Goal: Task Accomplishment & Management: Manage account settings

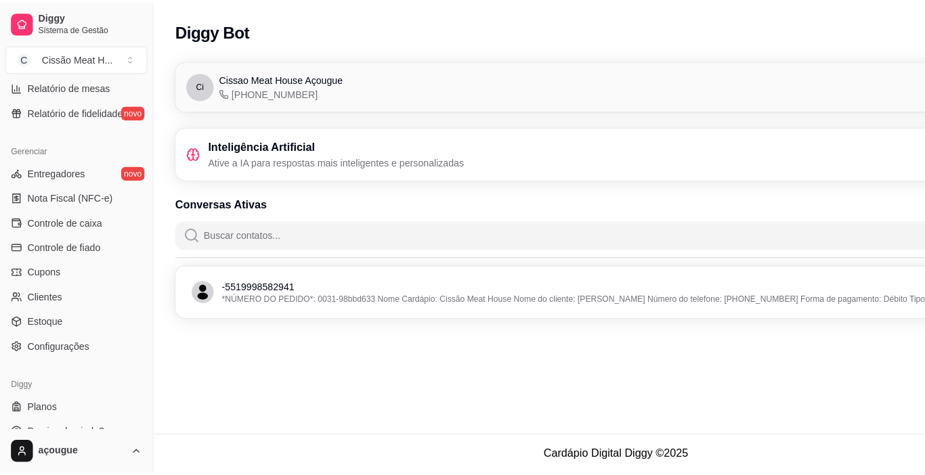
scroll to position [499, 0]
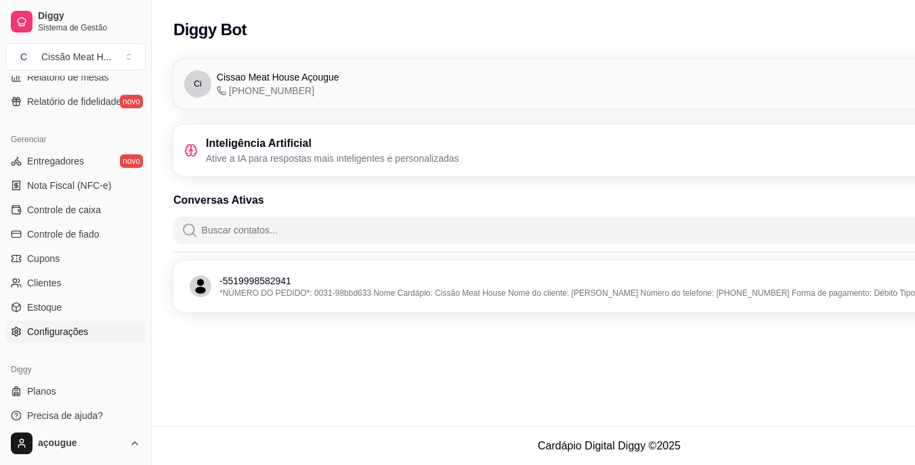
click at [72, 328] on span "Configurações" at bounding box center [57, 332] width 61 height 14
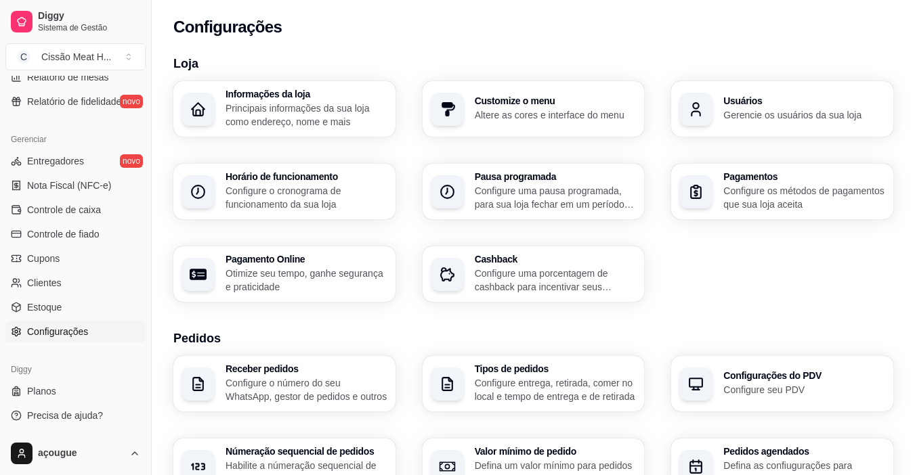
click at [331, 281] on p "Otimize seu tempo, ganhe segurança e praticidade" at bounding box center [306, 280] width 162 height 27
select select "4.98"
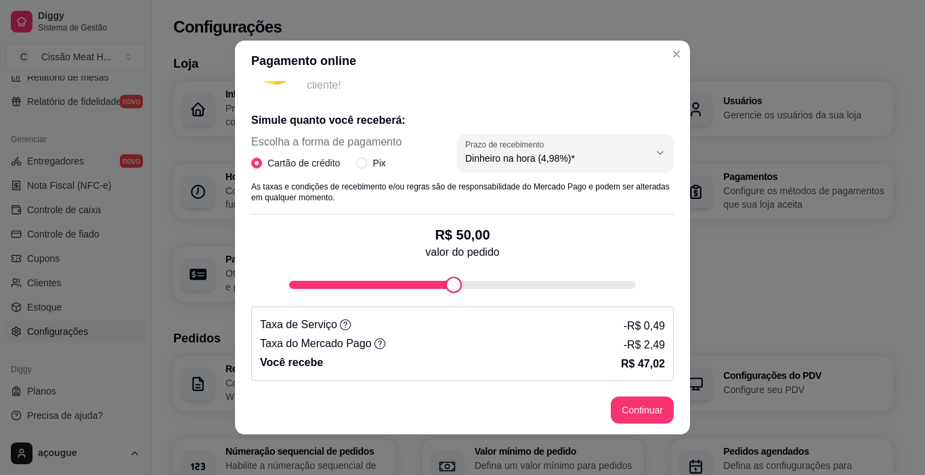
scroll to position [240, 0]
click at [639, 403] on button "Continuar" at bounding box center [642, 410] width 63 height 27
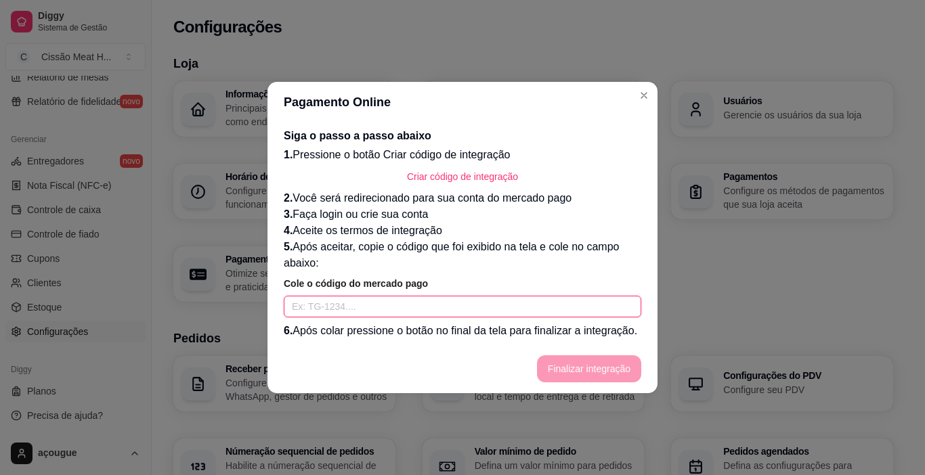
click at [437, 313] on input "text" at bounding box center [462, 307] width 357 height 22
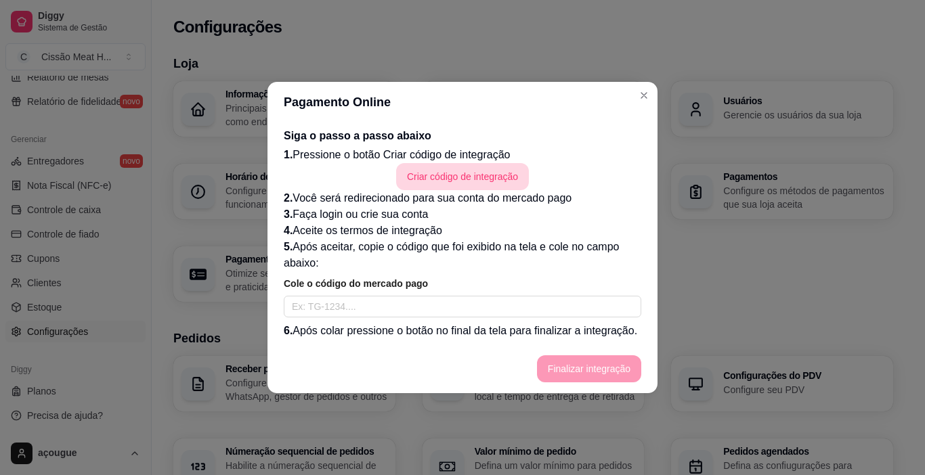
click at [466, 178] on button "Criar código de integração" at bounding box center [462, 176] width 133 height 27
click at [376, 318] on div "Siga o passo a passo abaixo 1. Pressione o botão Criar código de integração Cri…" at bounding box center [462, 233] width 357 height 211
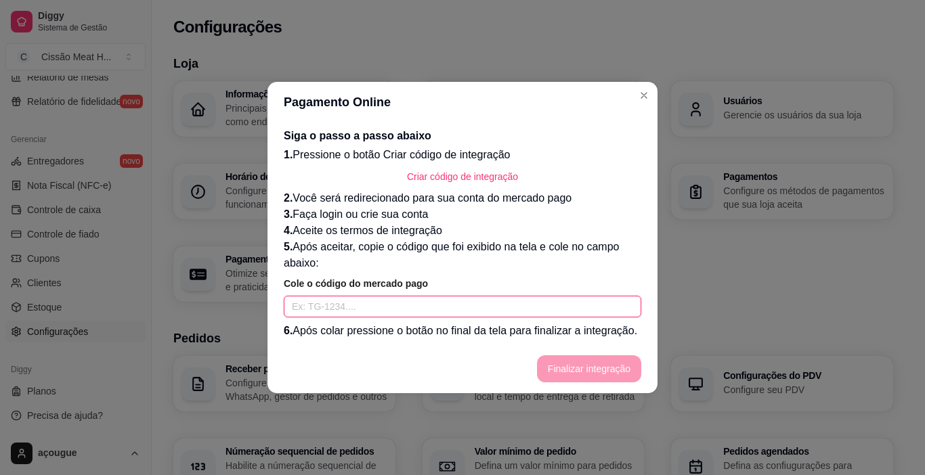
click at [379, 311] on input "text" at bounding box center [462, 307] width 357 height 22
paste input "TG-68a4b00bb69a3900012b6747-593540073"
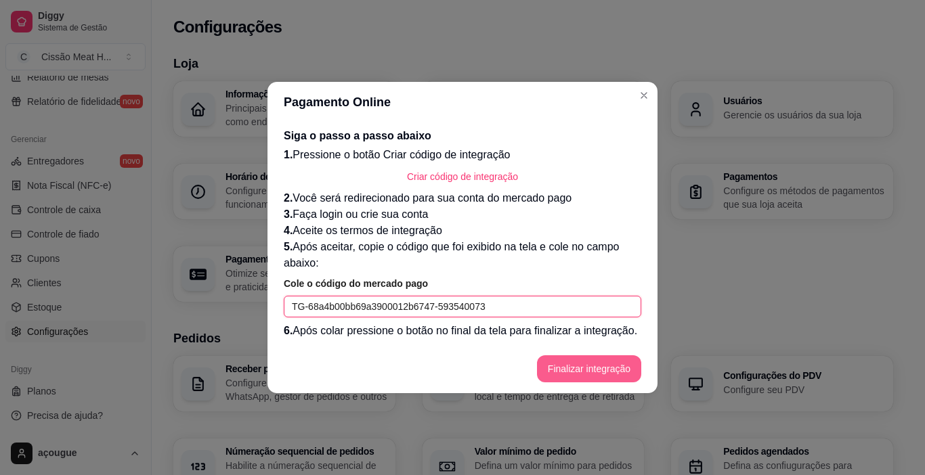
type input "TG-68a4b00bb69a3900012b6747-593540073"
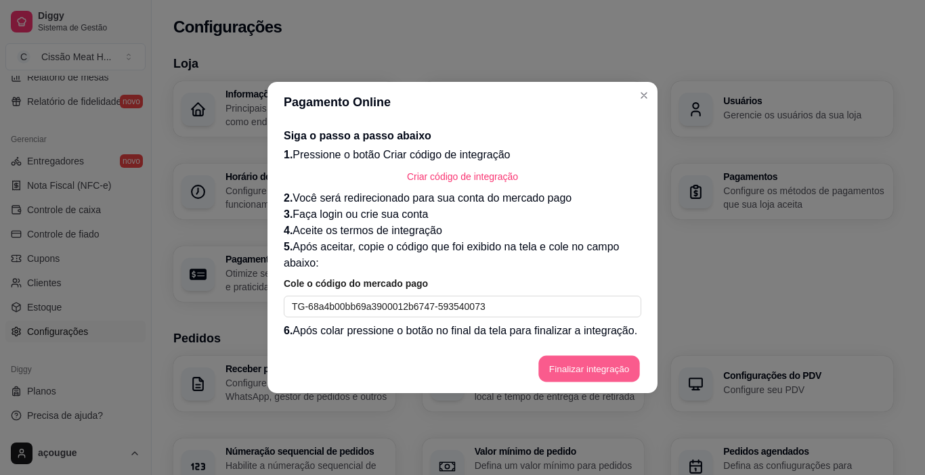
click at [558, 366] on button "Finalizar integração" at bounding box center [589, 369] width 102 height 26
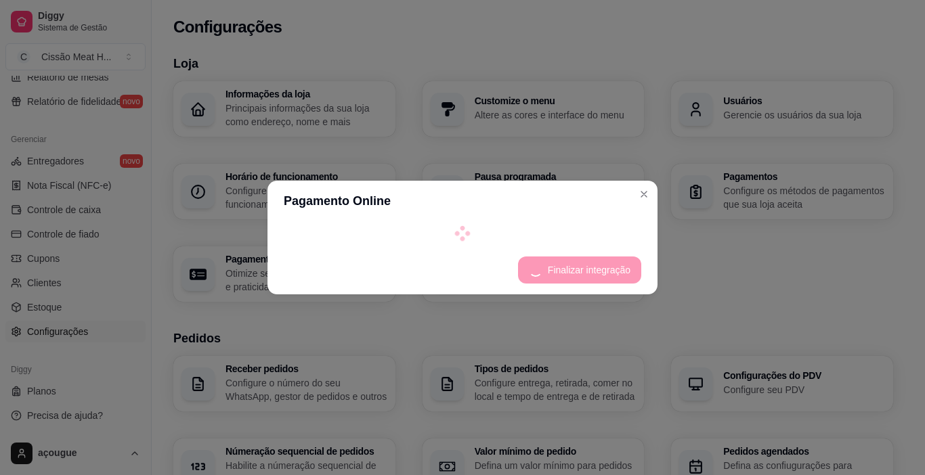
select select "4.98"
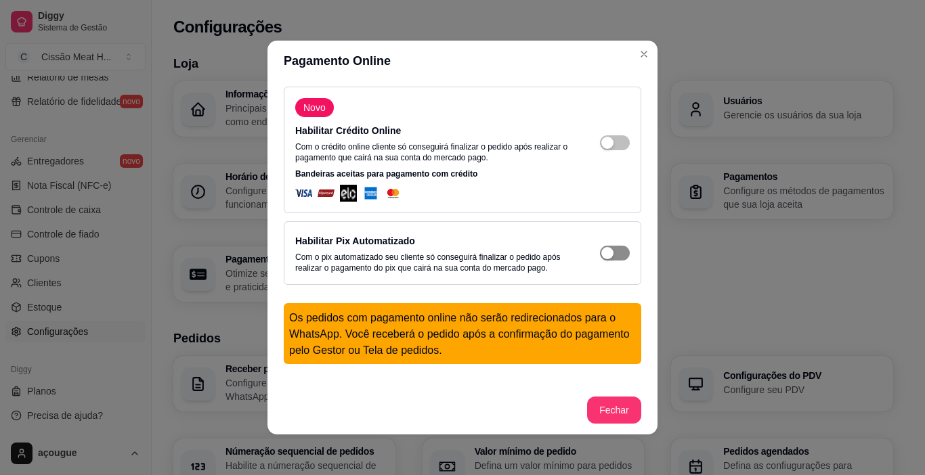
click at [601, 149] on div "button" at bounding box center [607, 143] width 12 height 12
click at [601, 141] on div "button" at bounding box center [607, 143] width 12 height 12
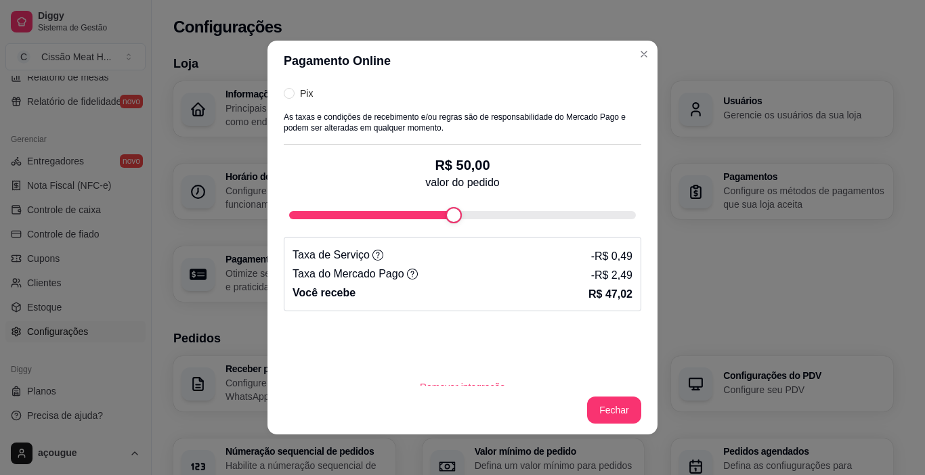
scroll to position [397, 0]
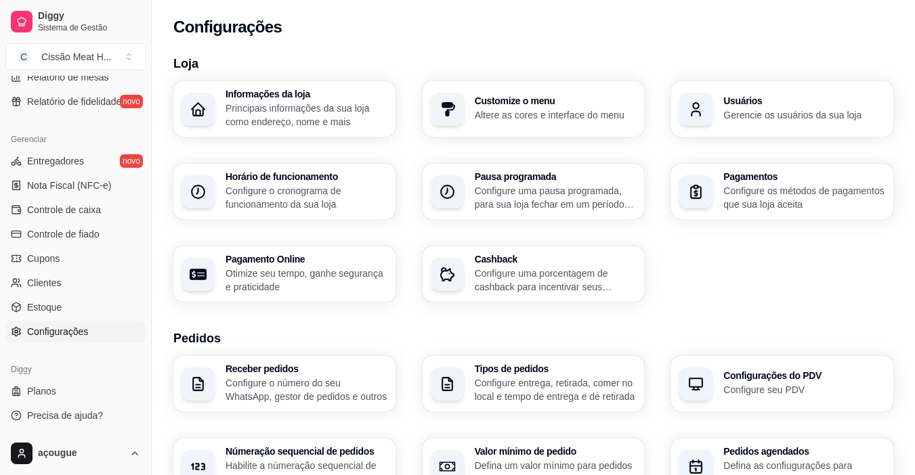
click at [322, 208] on p "Configure o cronograma de funcionamento da sua loja" at bounding box center [306, 197] width 162 height 27
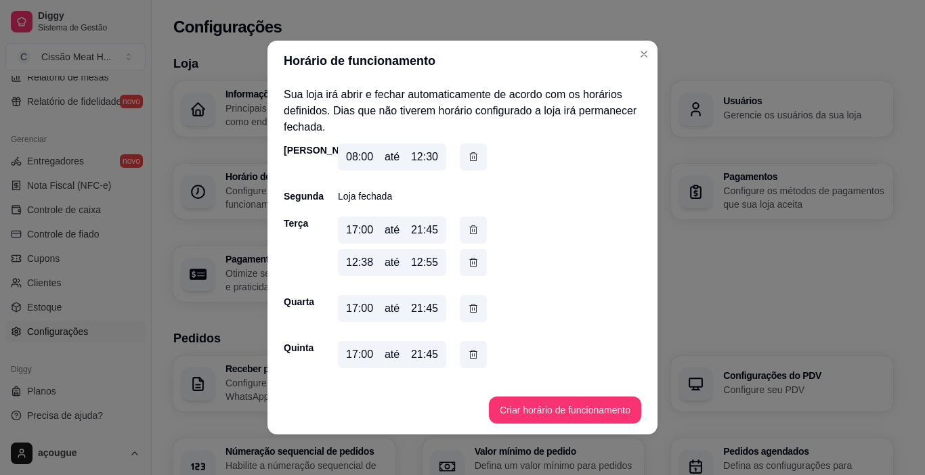
click at [364, 261] on div "12:38" at bounding box center [359, 263] width 27 height 16
click at [468, 263] on icon "button" at bounding box center [473, 262] width 11 height 14
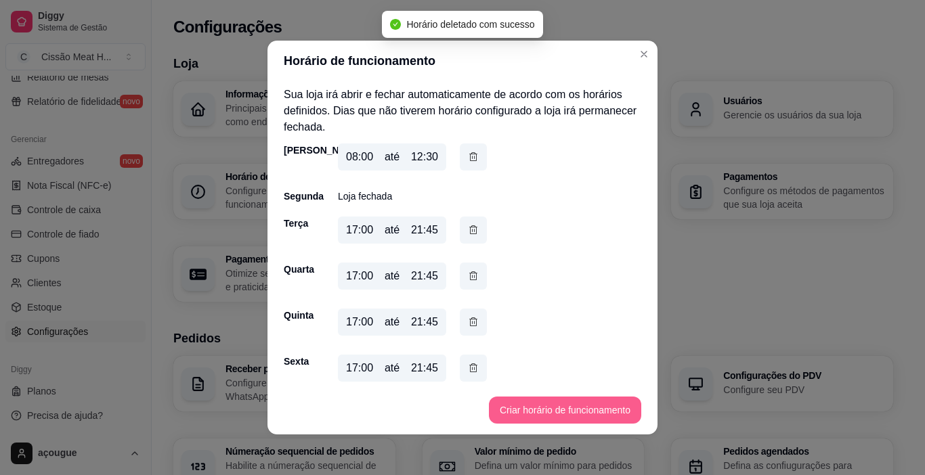
click at [532, 413] on button "Criar horário de funcionamento" at bounding box center [565, 410] width 152 height 27
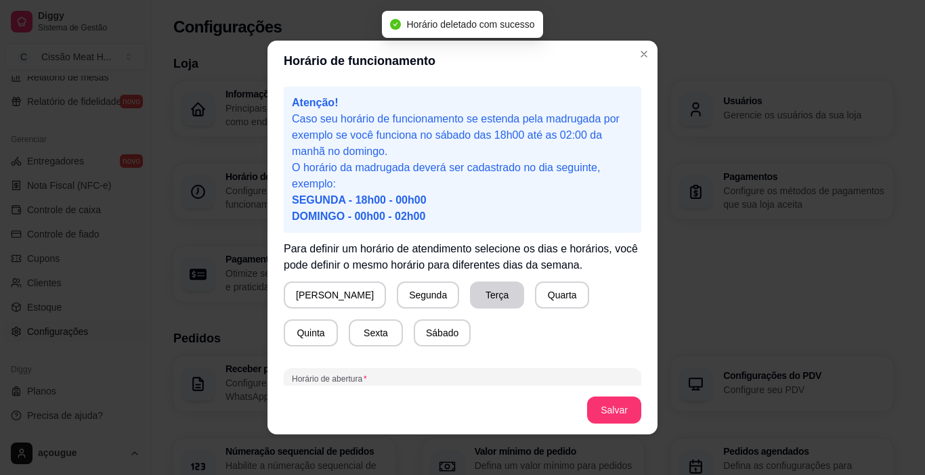
click at [470, 293] on button "Terça" at bounding box center [497, 295] width 54 height 27
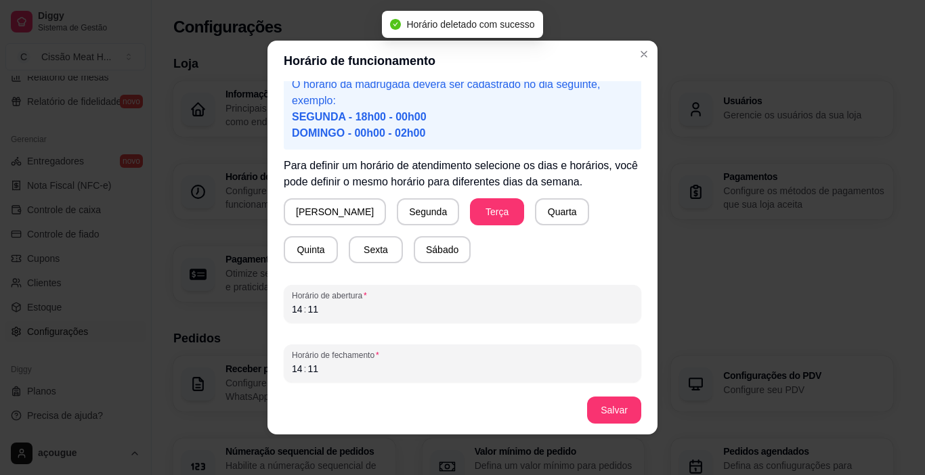
scroll to position [85, 0]
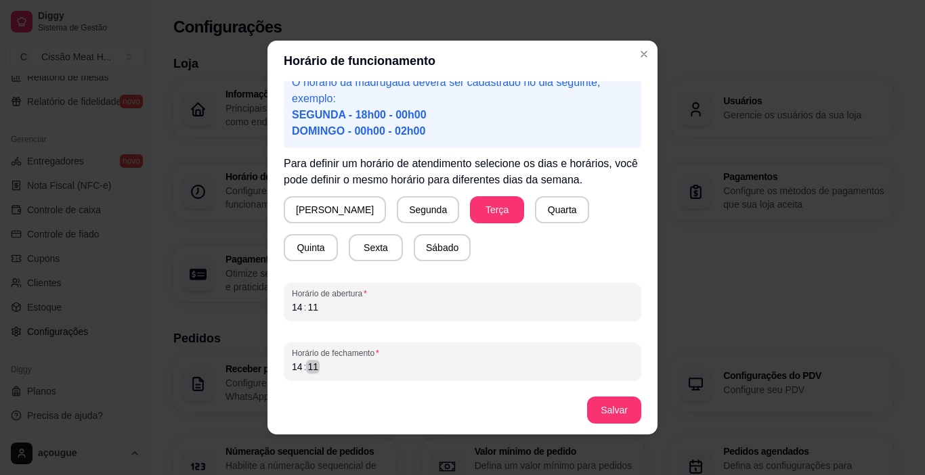
click at [328, 377] on div "Horário de fechamento 14 : 11" at bounding box center [462, 362] width 357 height 38
click at [327, 367] on div "14 : 11" at bounding box center [462, 367] width 341 height 16
click at [587, 400] on button "Salvar" at bounding box center [614, 410] width 54 height 27
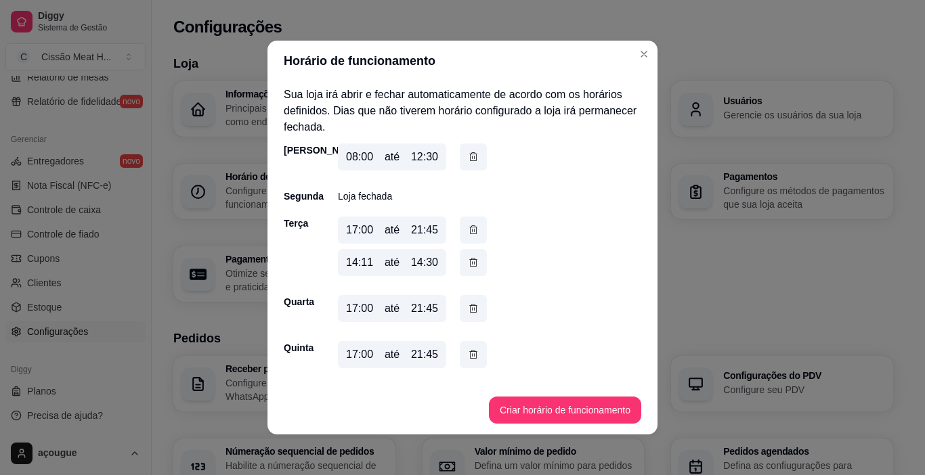
click at [599, 384] on section "Horário de funcionamento Sua loja irá abrir e fechar automaticamente de acordo …" at bounding box center [462, 238] width 390 height 394
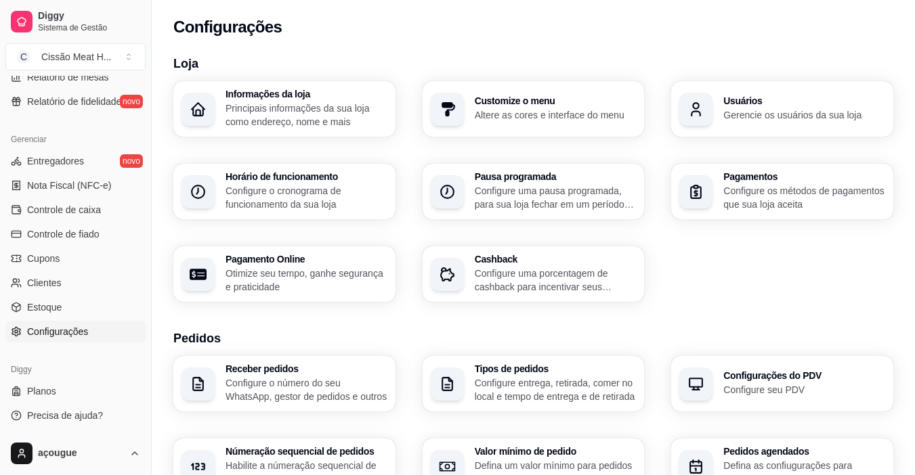
click at [732, 196] on p "Configure os métodos de pagamentos que sua loja aceita" at bounding box center [804, 197] width 162 height 27
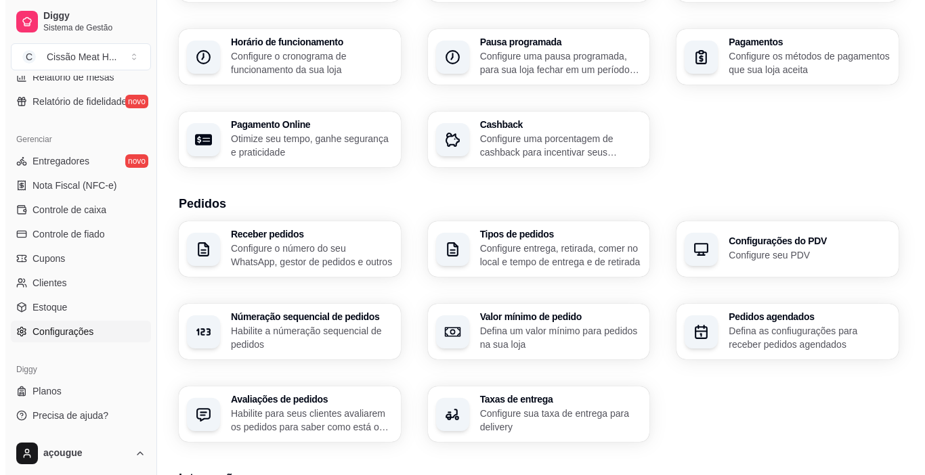
scroll to position [135, 0]
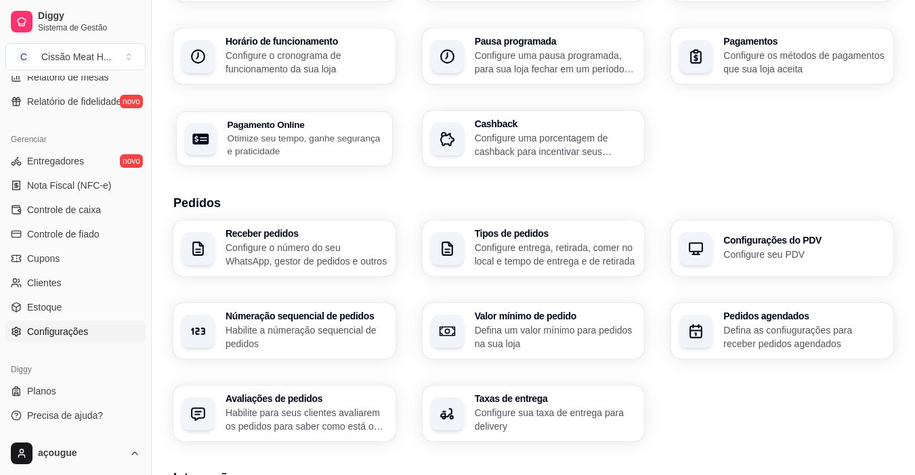
click at [250, 127] on h3 "Pagamento Online" at bounding box center [305, 124] width 156 height 9
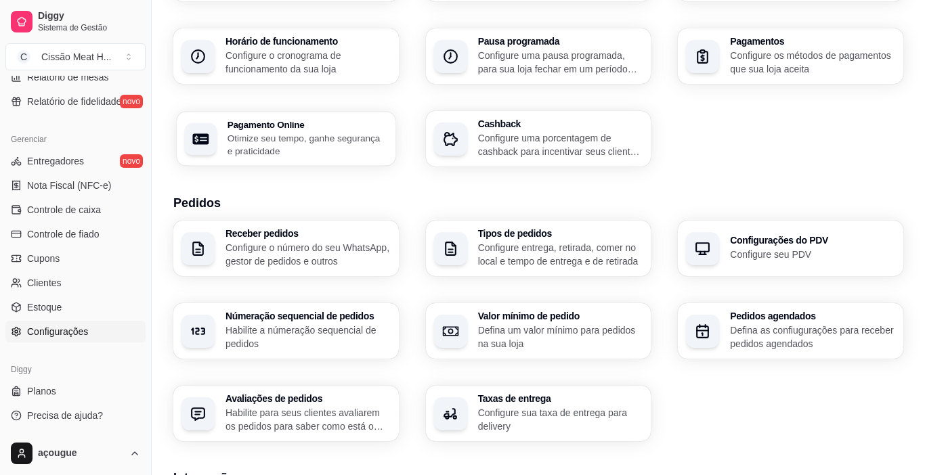
select select "4.98"
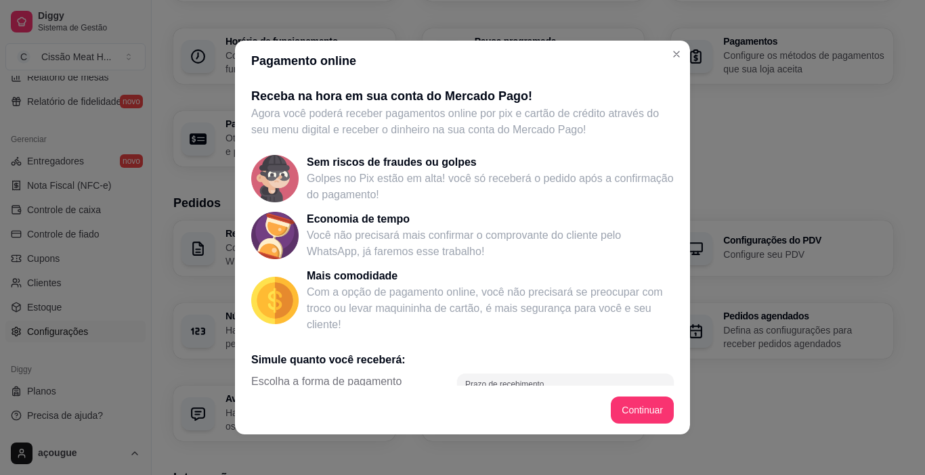
scroll to position [240, 0]
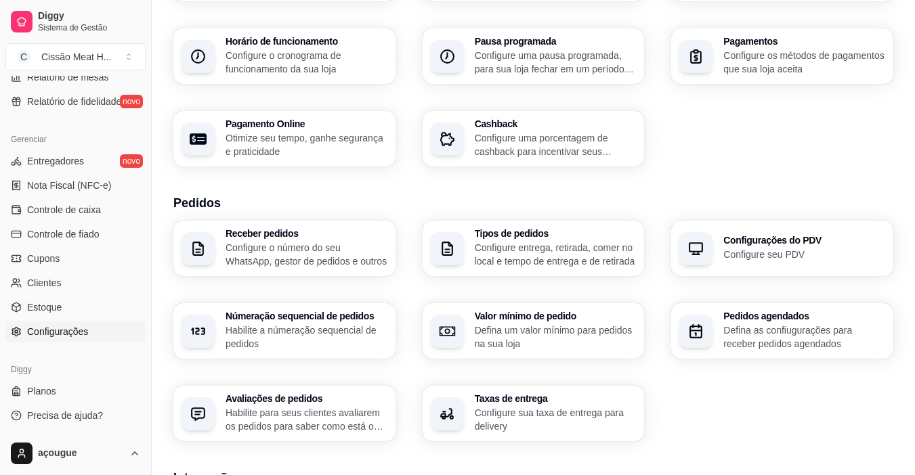
click at [318, 267] on p "Configure o número do seu WhatsApp, gestor de pedidos e outros" at bounding box center [306, 254] width 162 height 27
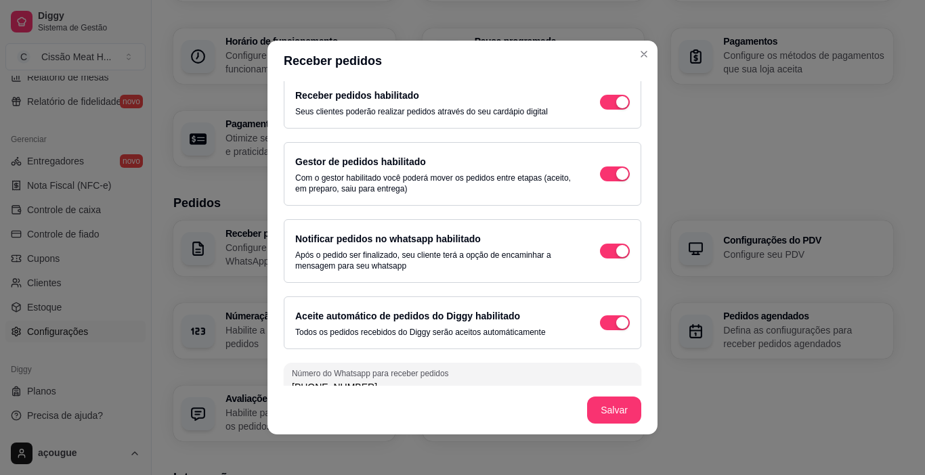
scroll to position [0, 0]
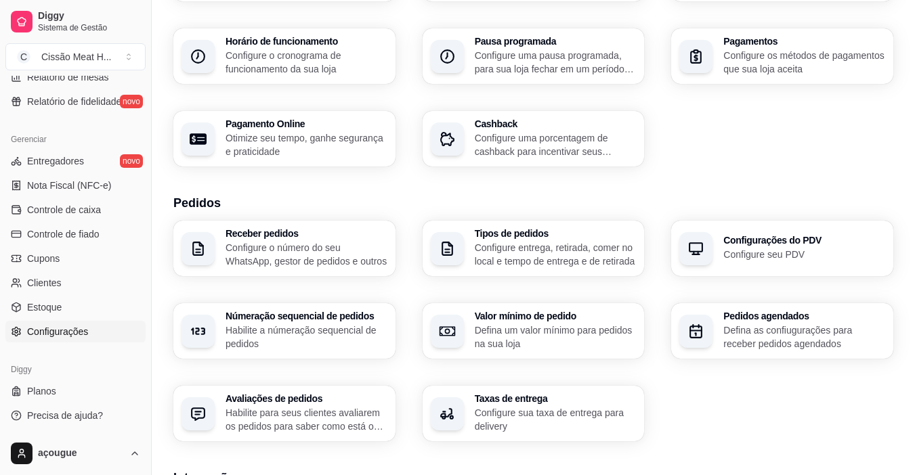
click at [521, 253] on p "Configure entrega, retirada, comer no local e tempo de entrega e de retirada" at bounding box center [556, 254] width 162 height 27
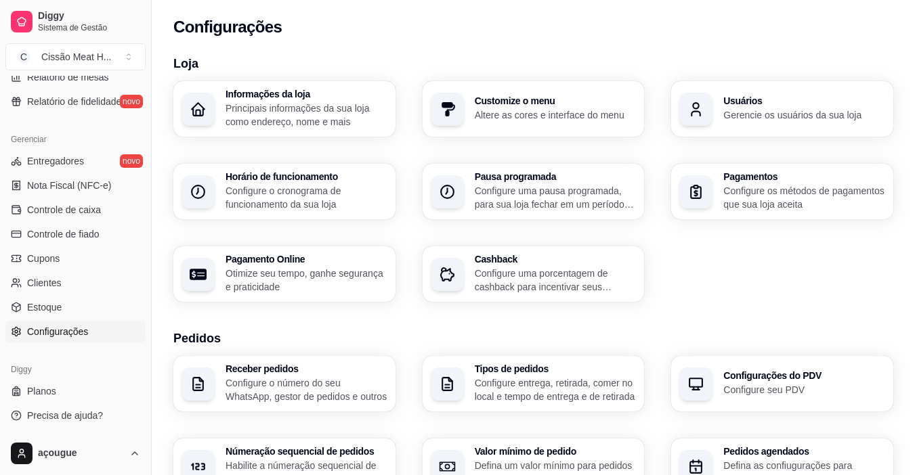
click at [732, 214] on div "Pagamentos Configure os métodos de pagamentos que sua loja aceita" at bounding box center [782, 192] width 222 height 56
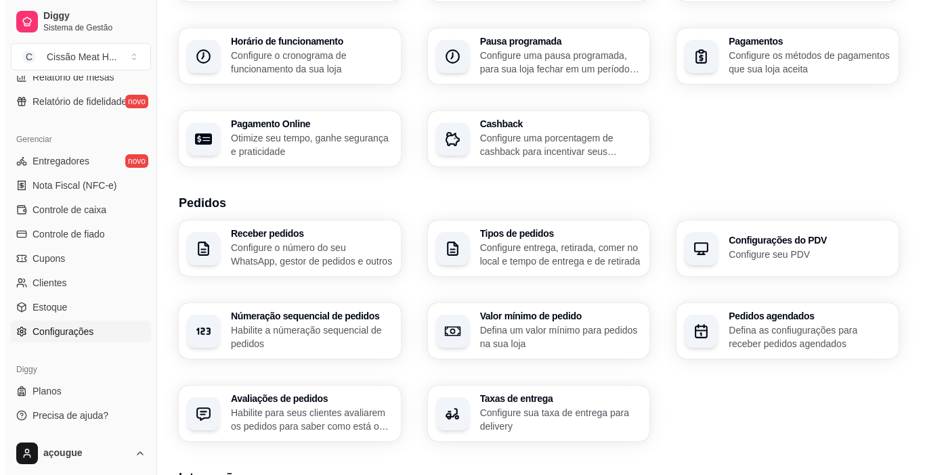
scroll to position [203, 0]
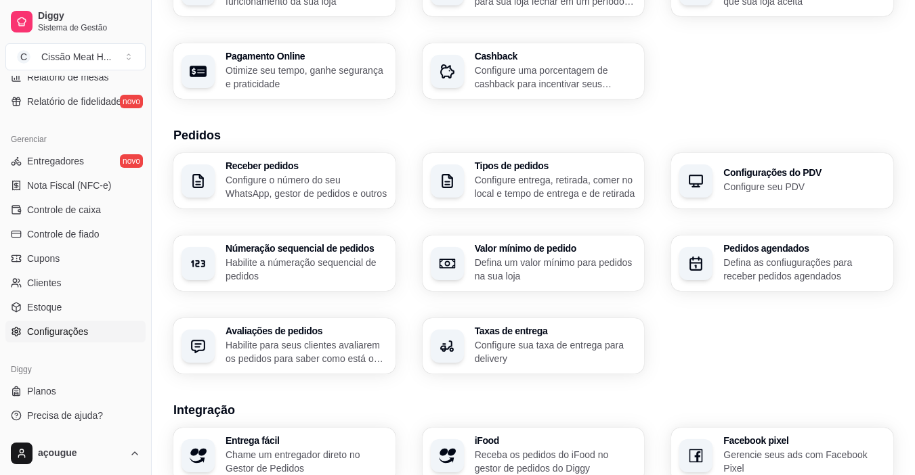
click at [320, 195] on p "Configure o número do seu WhatsApp, gestor de pedidos e outros" at bounding box center [306, 186] width 162 height 27
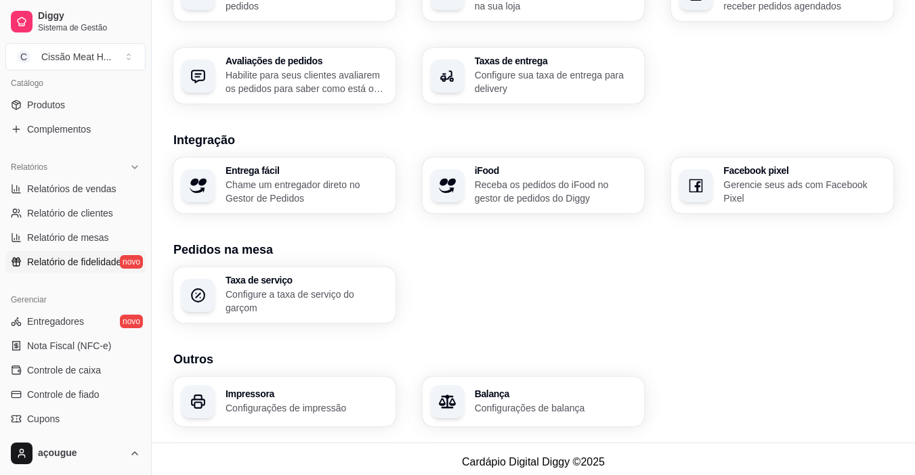
scroll to position [474, 0]
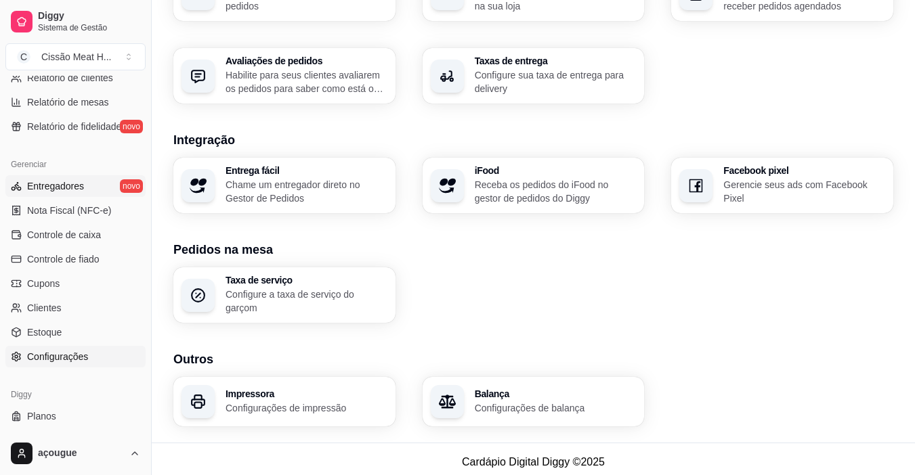
click at [59, 186] on span "Entregadores" at bounding box center [55, 186] width 57 height 14
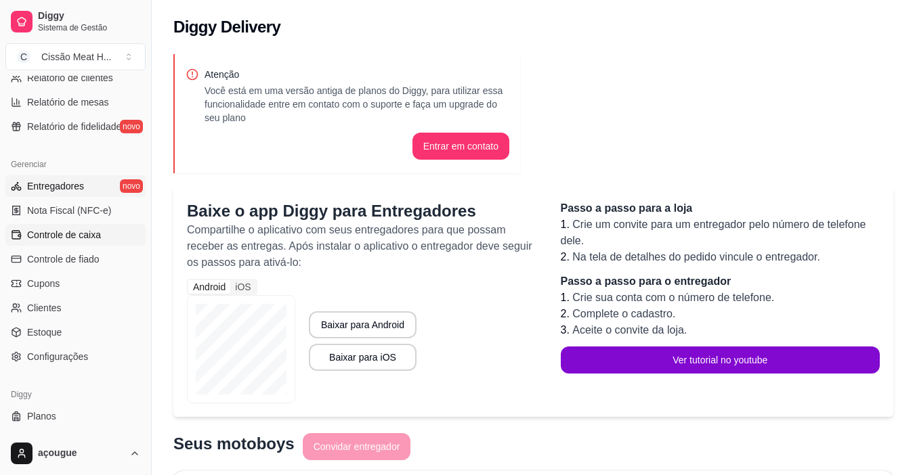
click at [71, 234] on span "Controle de caixa" at bounding box center [64, 235] width 74 height 14
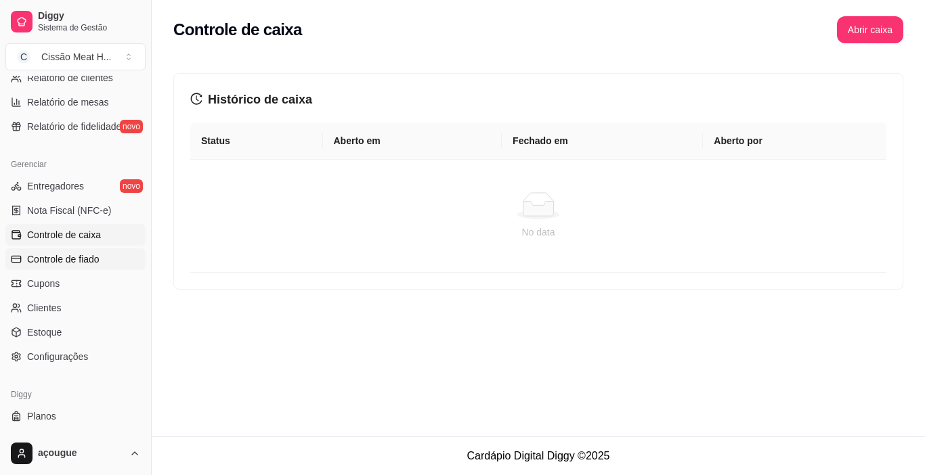
click at [71, 253] on span "Controle de fiado" at bounding box center [63, 259] width 72 height 14
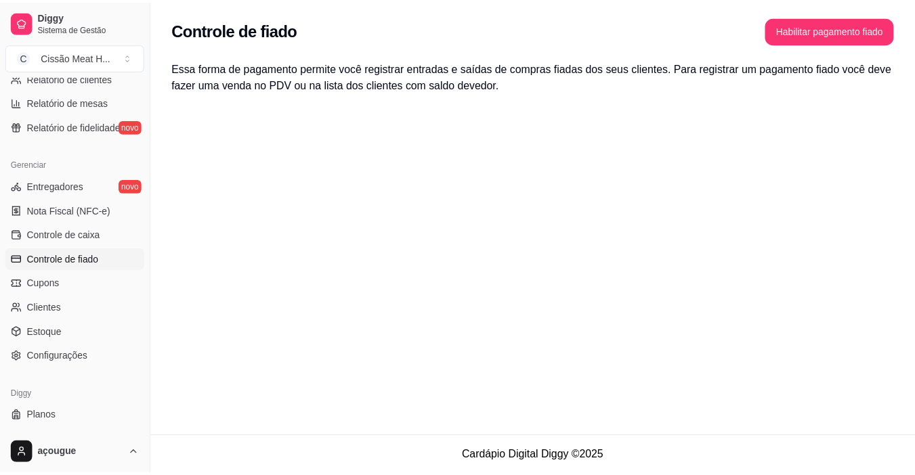
scroll to position [499, 0]
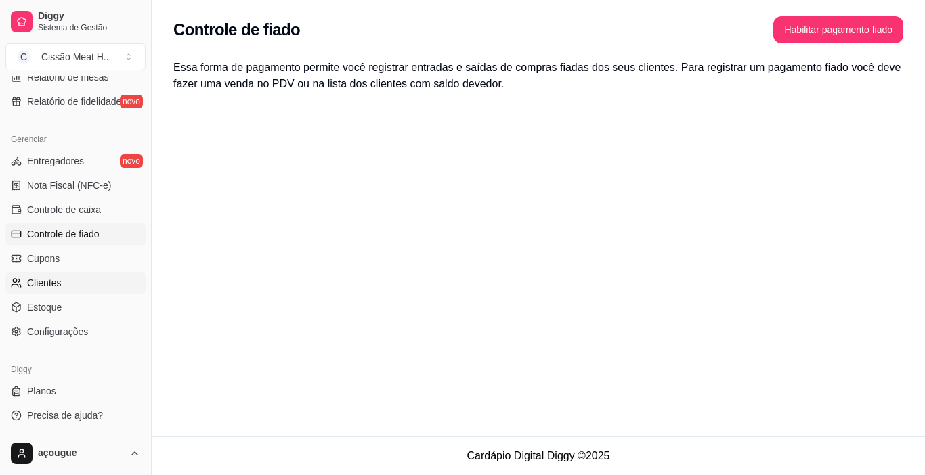
click at [61, 278] on link "Clientes" at bounding box center [75, 283] width 140 height 22
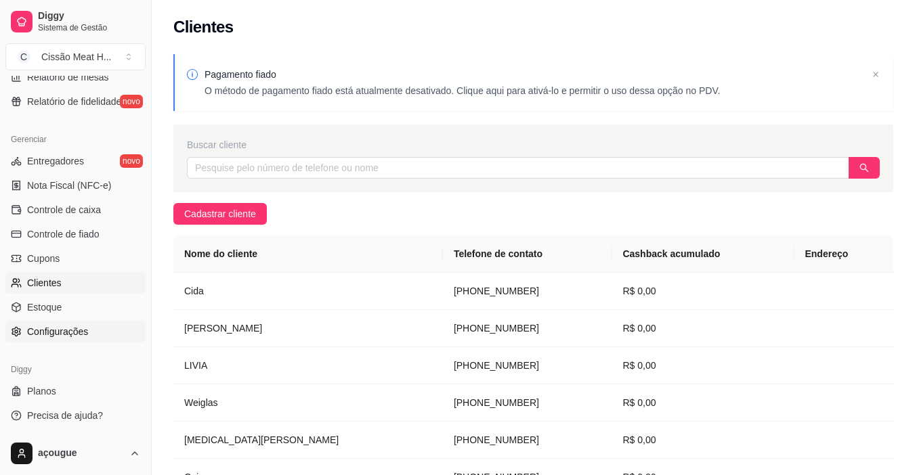
click at [58, 325] on span "Configurações" at bounding box center [57, 332] width 61 height 14
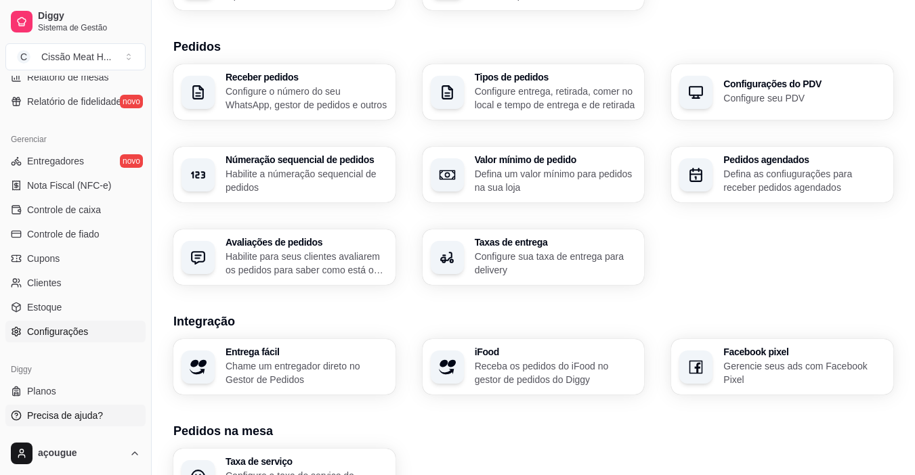
scroll to position [338, 0]
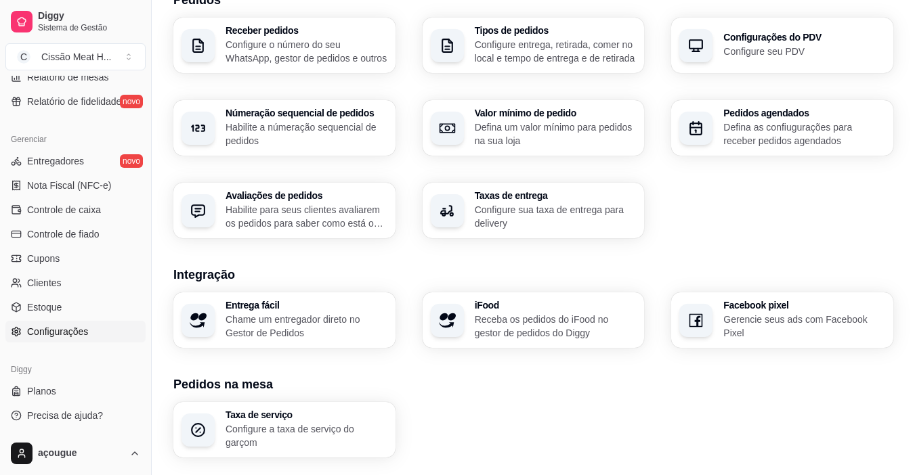
click at [60, 380] on div "Diggy" at bounding box center [75, 370] width 140 height 22
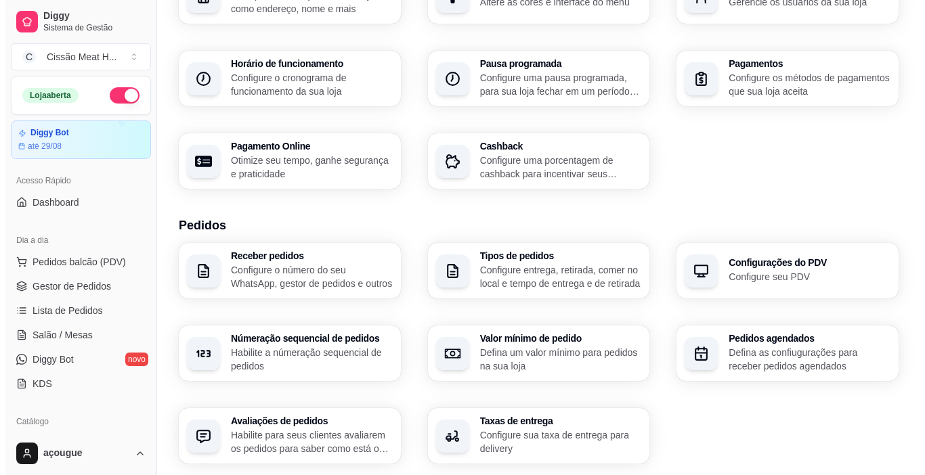
scroll to position [0, 0]
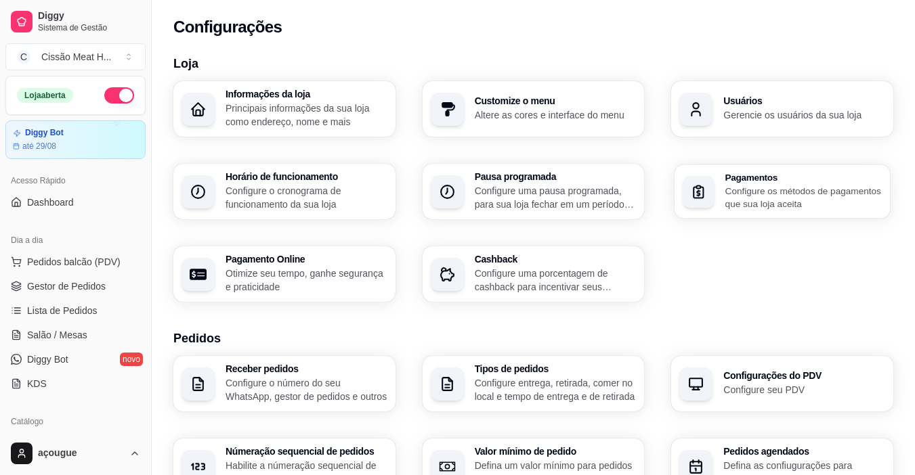
click at [806, 201] on p "Configure os métodos de pagamentos que sua loja aceita" at bounding box center [803, 197] width 156 height 26
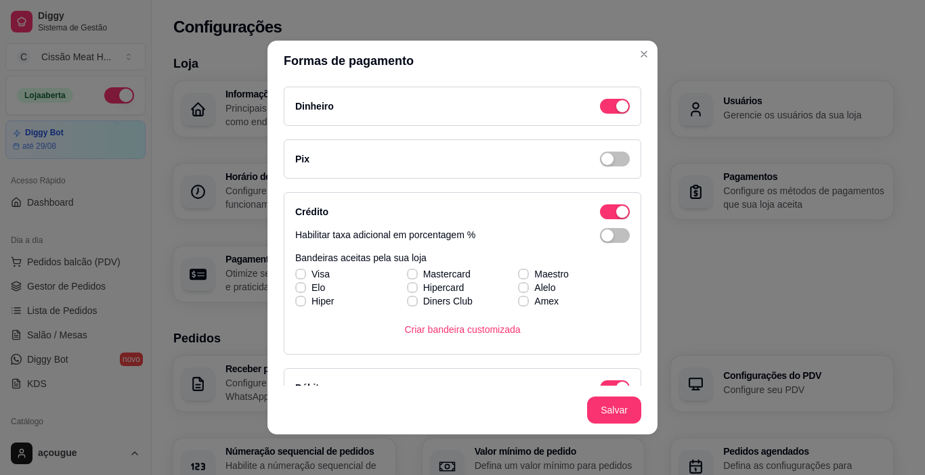
scroll to position [68, 0]
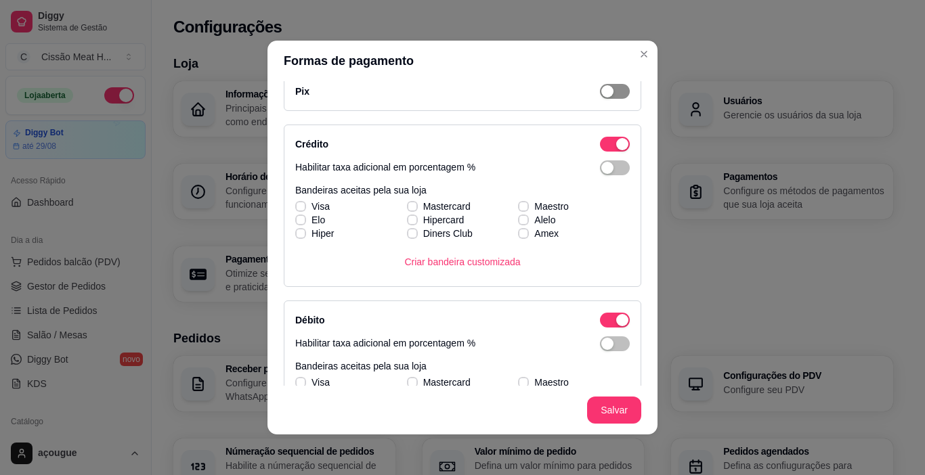
click at [616, 45] on div "button" at bounding box center [622, 38] width 12 height 12
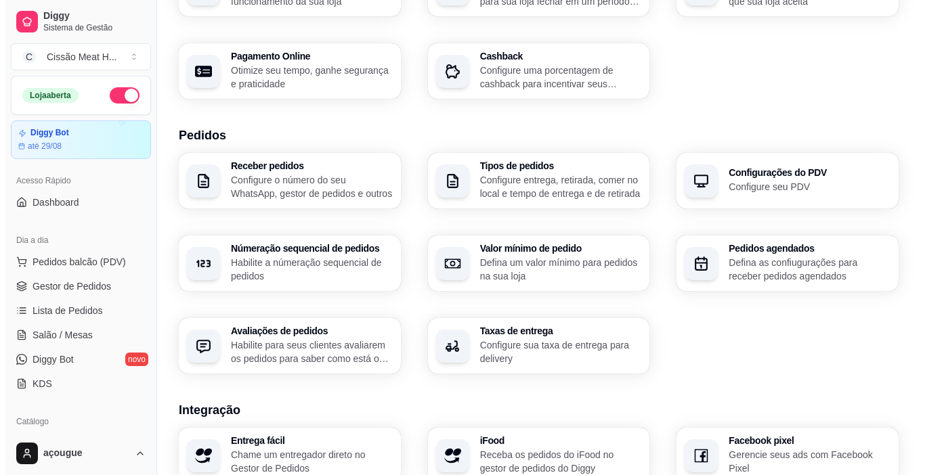
scroll to position [271, 0]
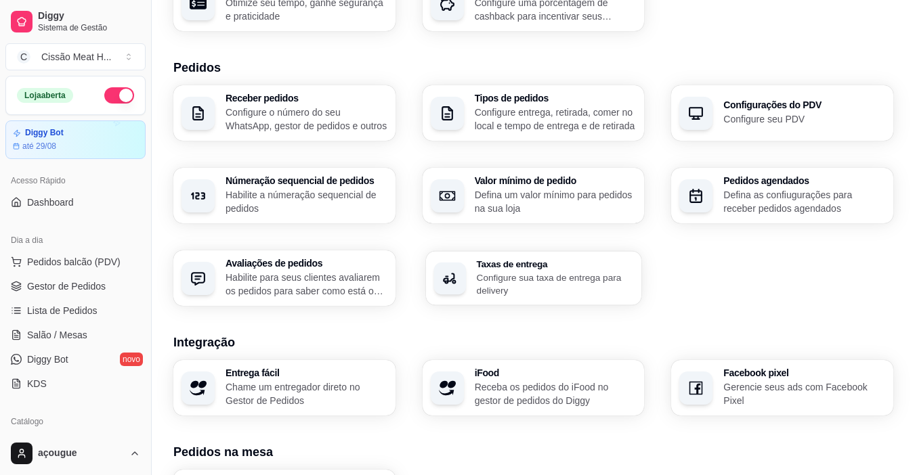
click at [553, 271] on p "Configure sua taxa de entrega para delivery" at bounding box center [554, 284] width 157 height 26
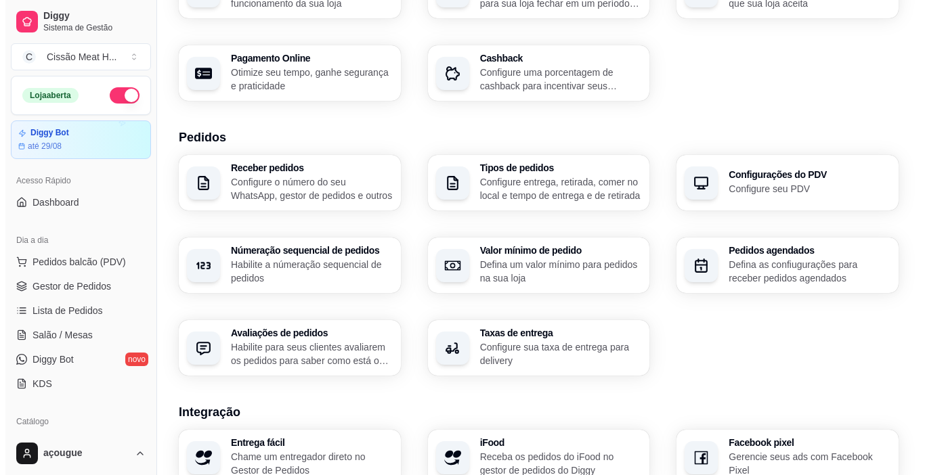
scroll to position [0, 0]
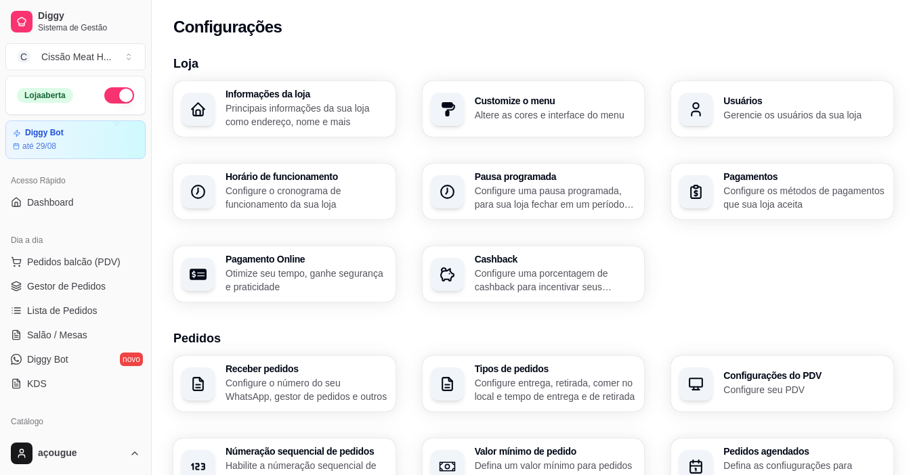
click at [795, 203] on p "Configure os métodos de pagamentos que sua loja aceita" at bounding box center [804, 197] width 162 height 27
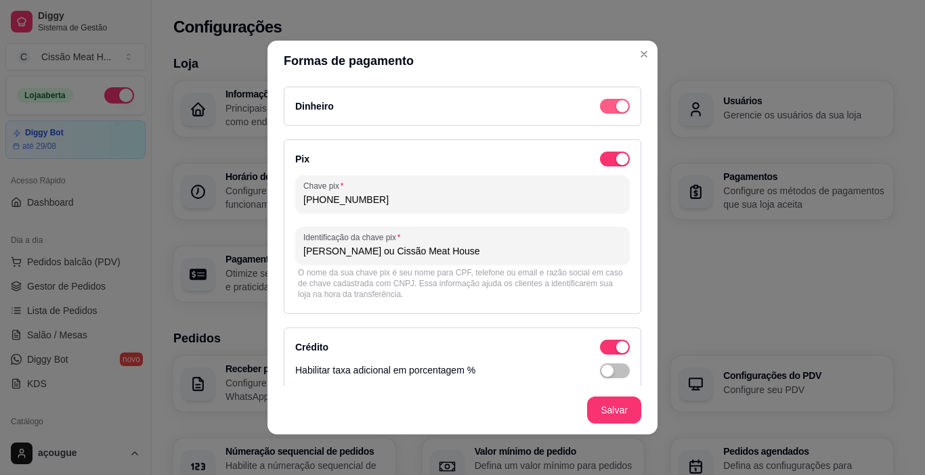
click at [600, 101] on span "button" at bounding box center [615, 106] width 30 height 15
click at [600, 160] on span "button" at bounding box center [615, 159] width 30 height 15
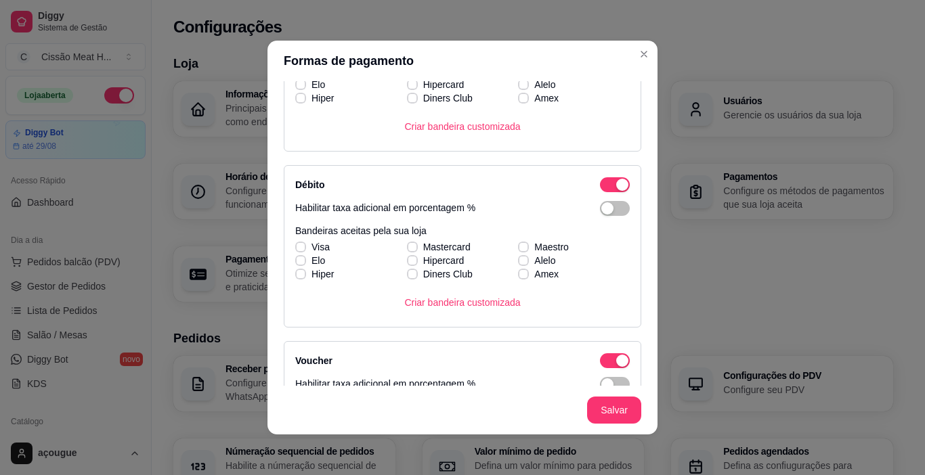
scroll to position [68, 0]
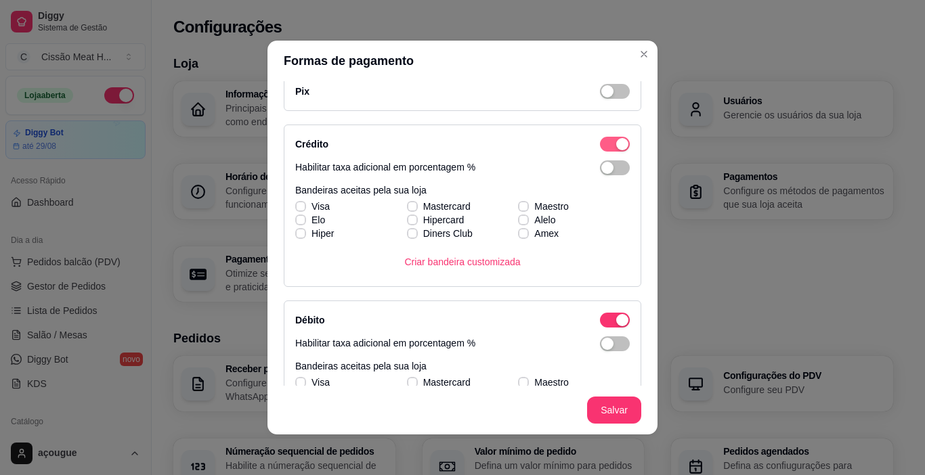
click at [616, 139] on div "button" at bounding box center [622, 144] width 12 height 12
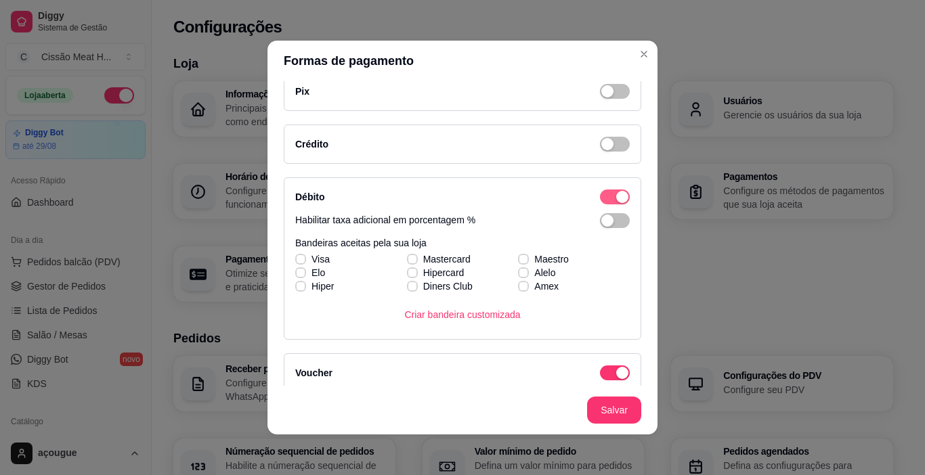
click at [600, 197] on span "button" at bounding box center [615, 197] width 30 height 15
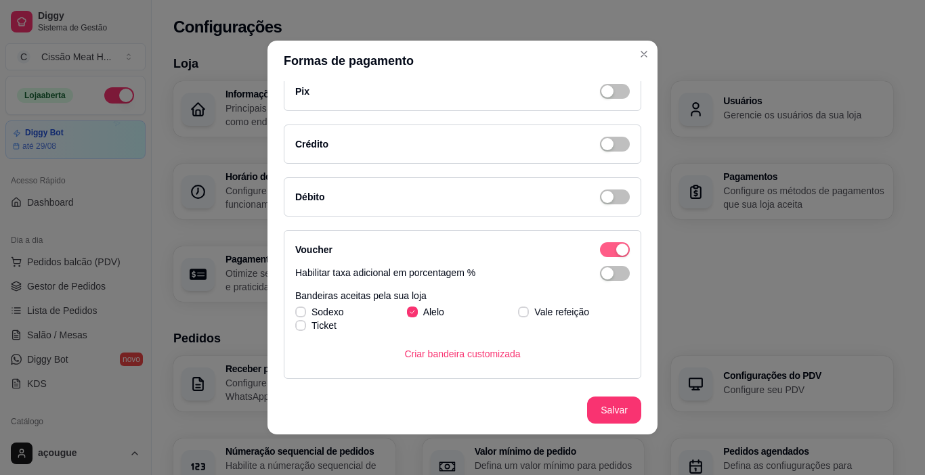
click at [600, 250] on span "button" at bounding box center [615, 249] width 30 height 15
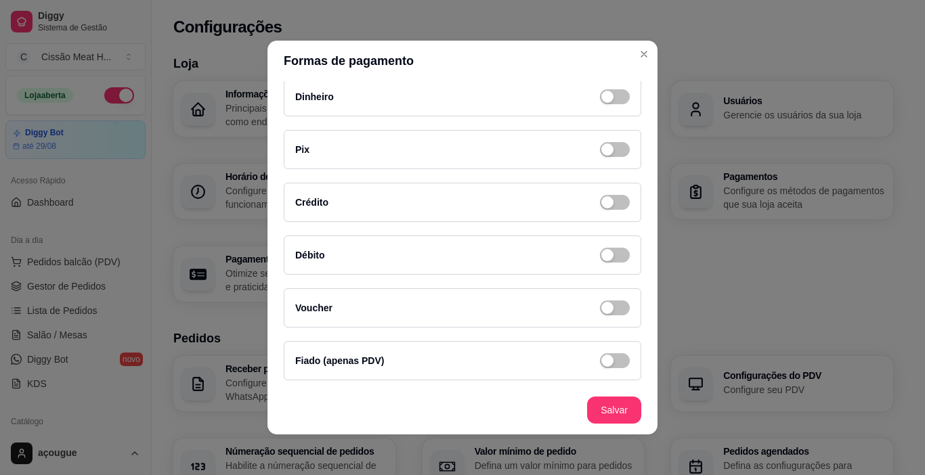
scroll to position [3, 0]
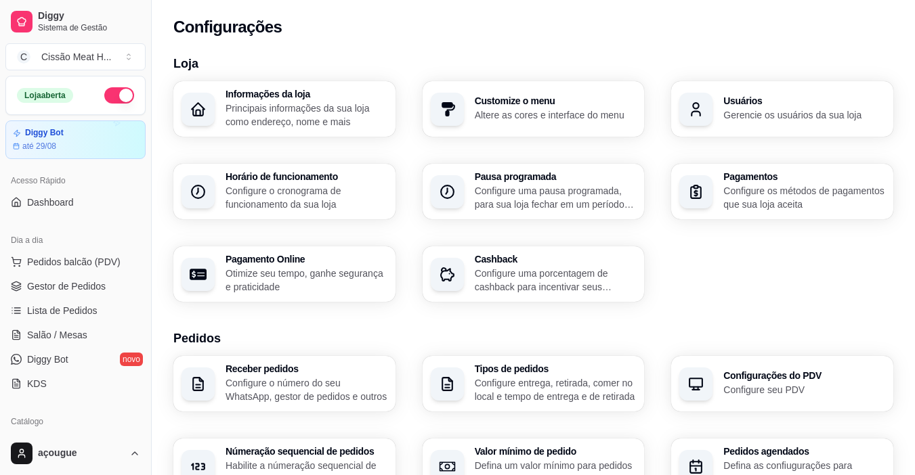
click at [311, 156] on div "Informações da loja Principais informações da sua loja como endereço, nome e ma…" at bounding box center [533, 191] width 720 height 221
click at [315, 179] on h3 "Horário de funcionamento" at bounding box center [306, 176] width 162 height 9
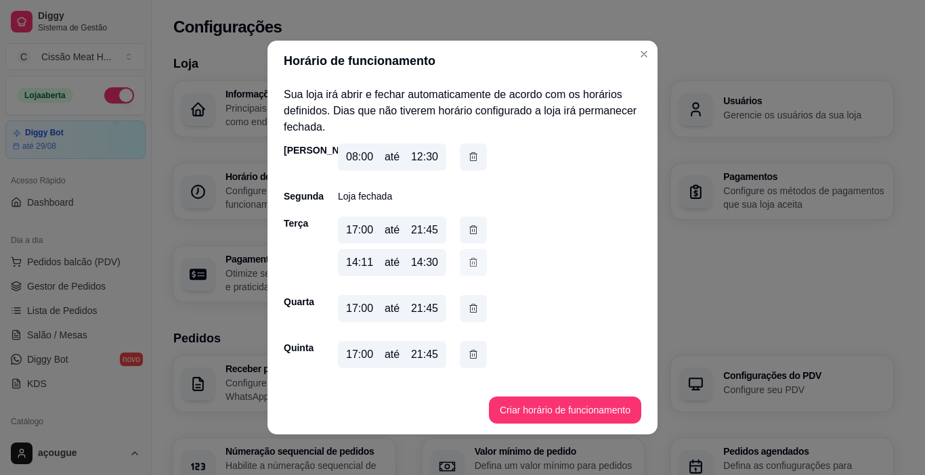
click at [462, 259] on button "button" at bounding box center [473, 262] width 27 height 27
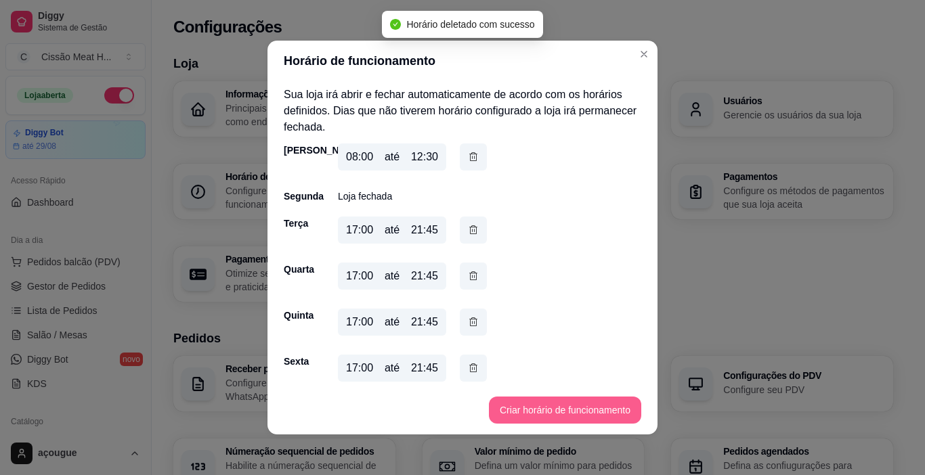
click at [525, 410] on button "Criar horário de funcionamento" at bounding box center [565, 410] width 152 height 27
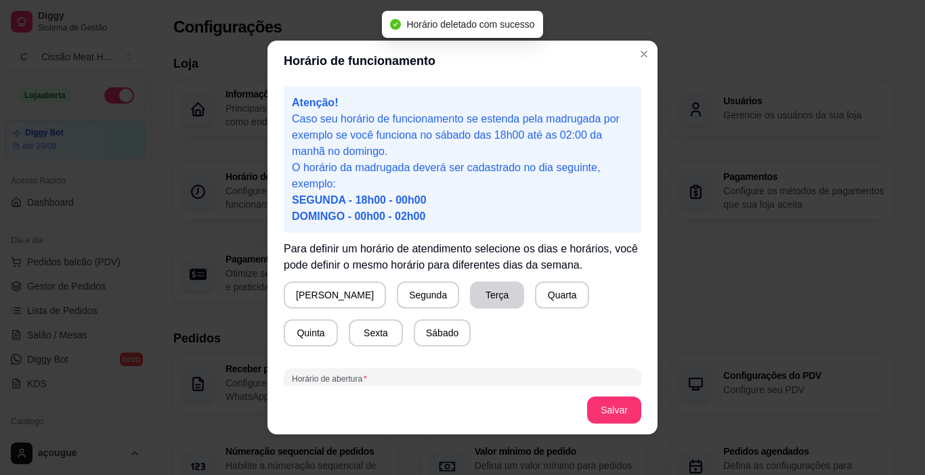
click at [470, 298] on button "Terça" at bounding box center [497, 295] width 54 height 27
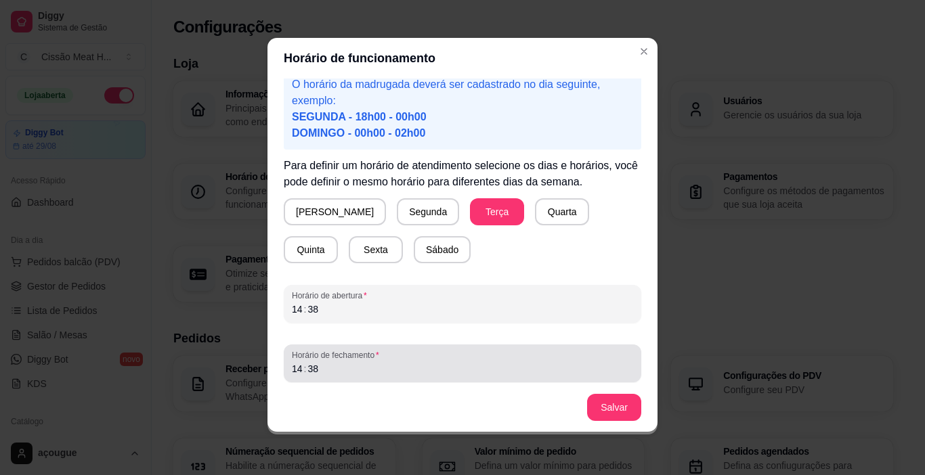
scroll to position [85, 0]
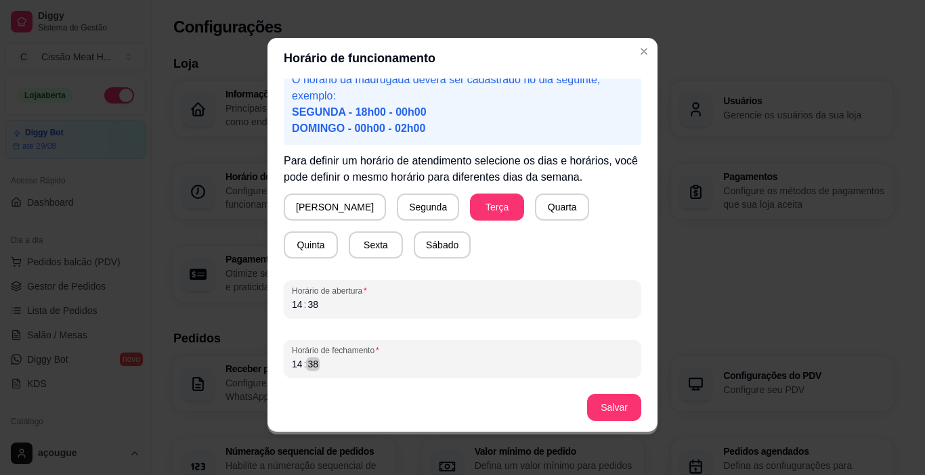
click at [334, 366] on div "14 : 38" at bounding box center [462, 364] width 341 height 16
click at [604, 411] on button "Salvar" at bounding box center [614, 408] width 53 height 26
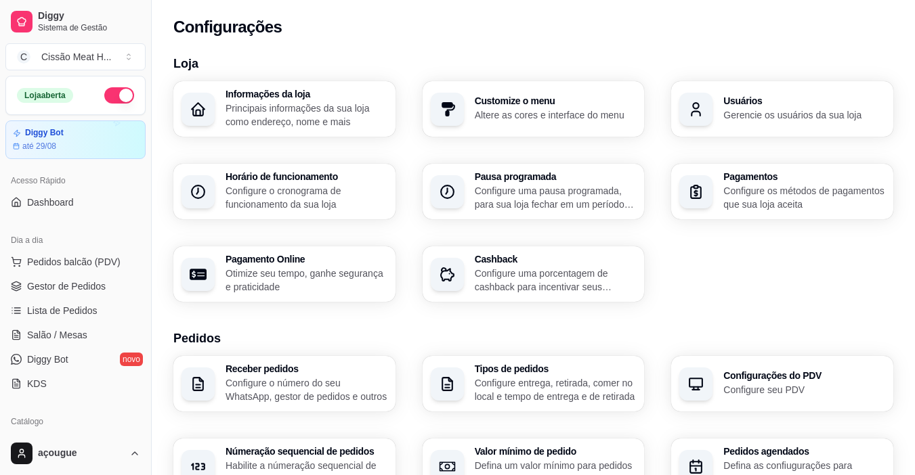
click at [748, 193] on p "Configure os métodos de pagamentos que sua loja aceita" at bounding box center [804, 197] width 162 height 27
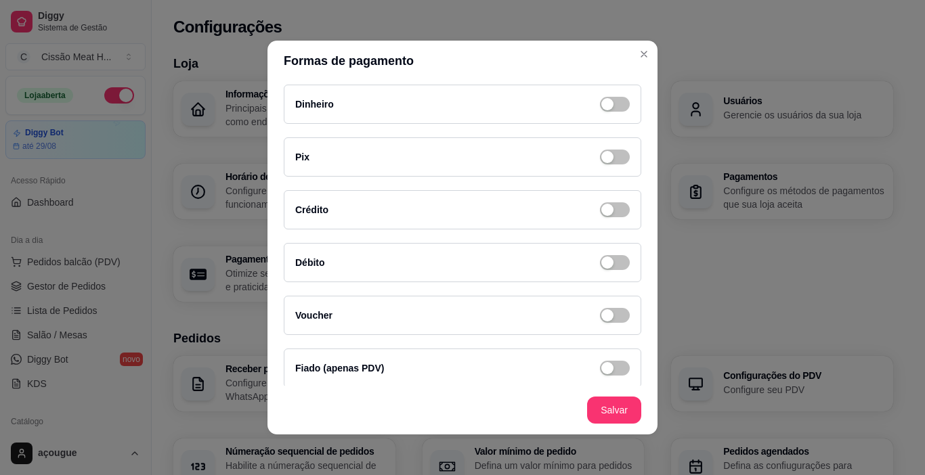
scroll to position [0, 0]
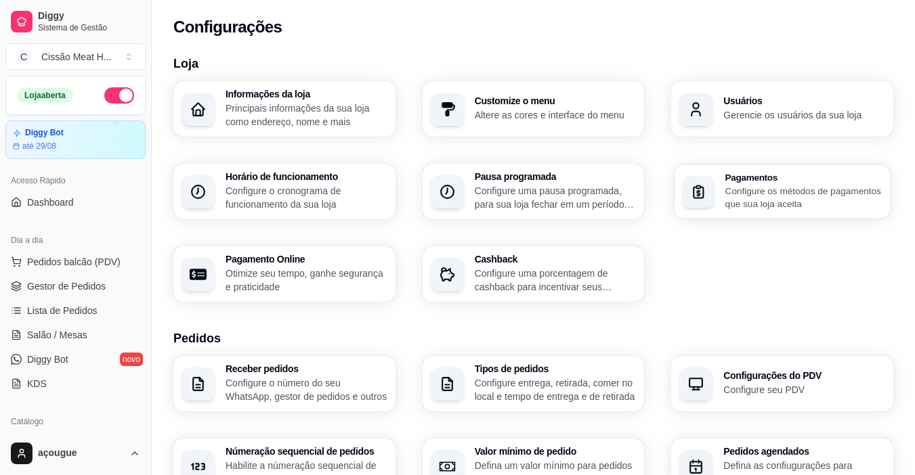
click at [732, 187] on p "Configure os métodos de pagamentos que sua loja aceita" at bounding box center [803, 197] width 156 height 26
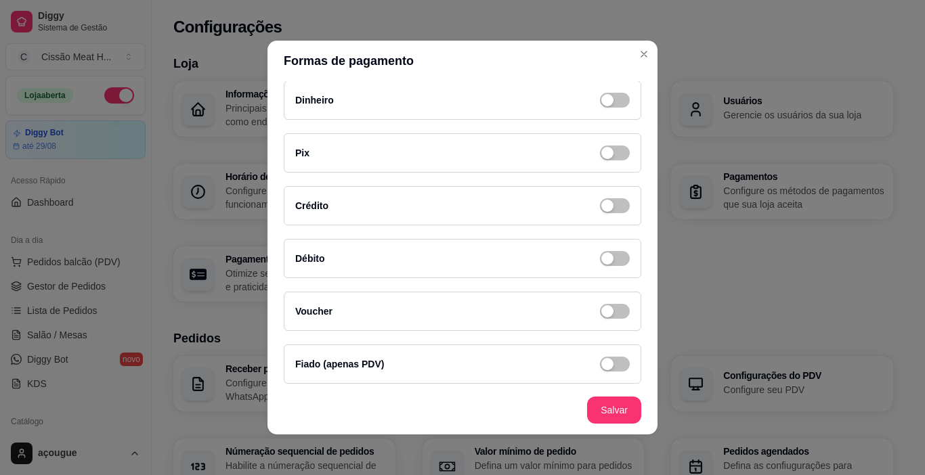
scroll to position [9, 0]
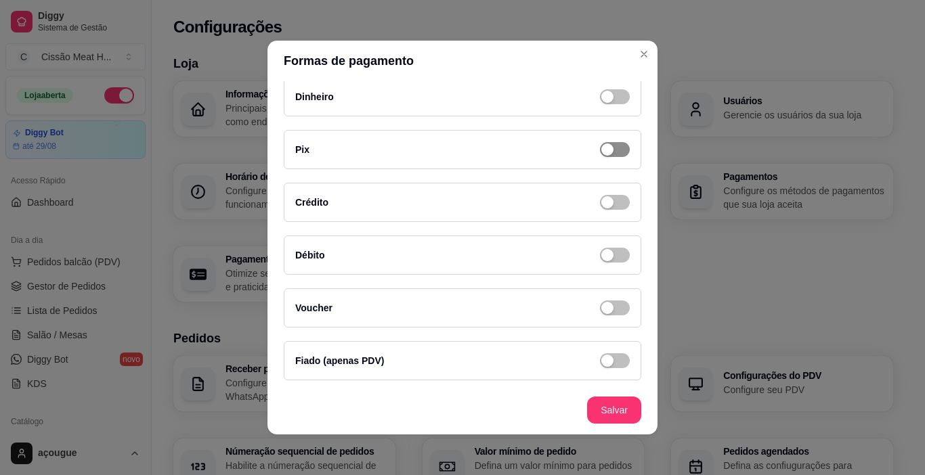
click at [601, 103] on div "button" at bounding box center [607, 97] width 12 height 12
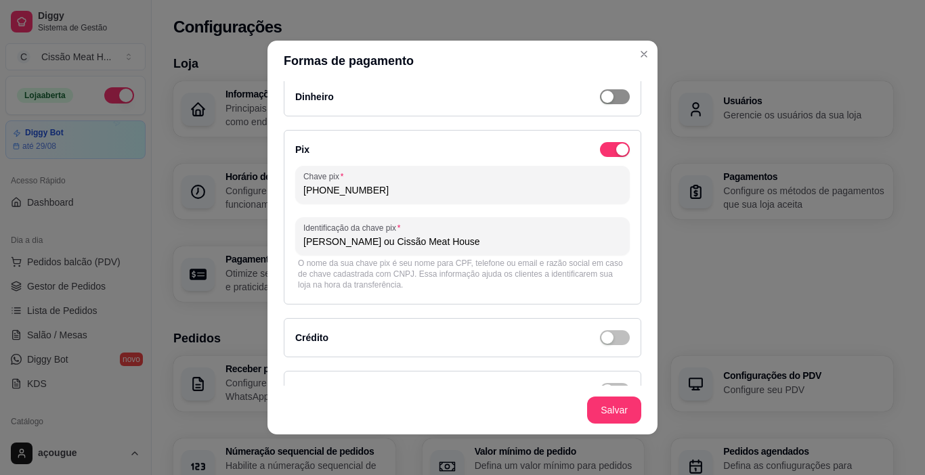
click at [601, 98] on div "button" at bounding box center [607, 97] width 12 height 12
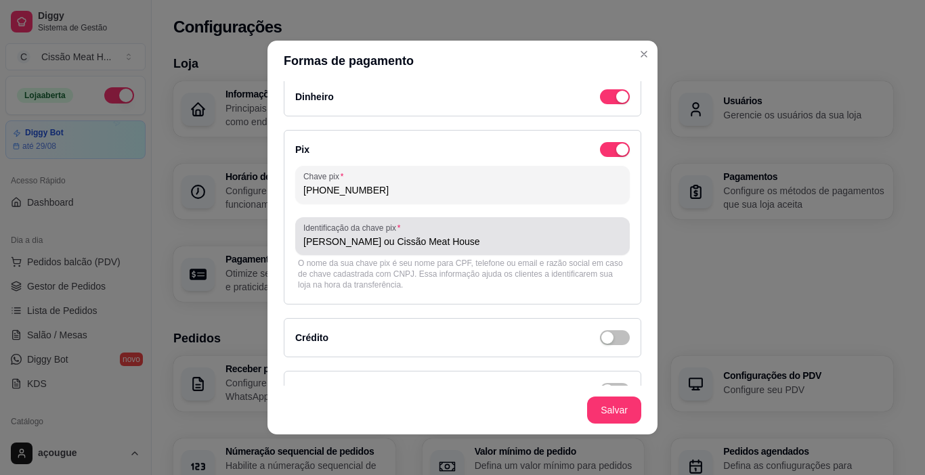
scroll to position [145, 0]
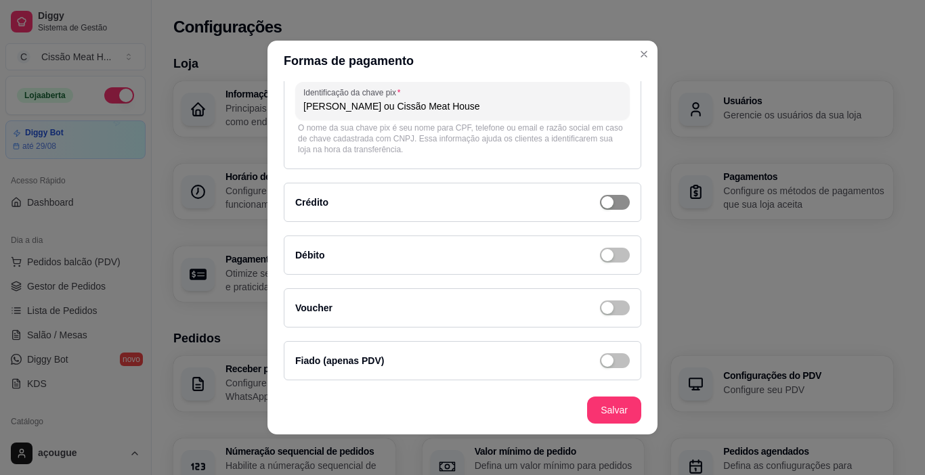
click at [616, 20] on div "button" at bounding box center [622, 14] width 12 height 12
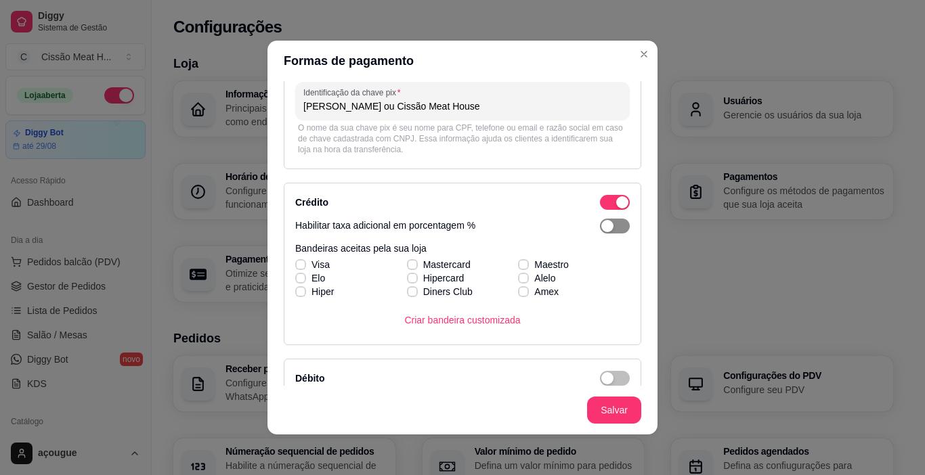
click at [600, 228] on button "button" at bounding box center [615, 226] width 30 height 15
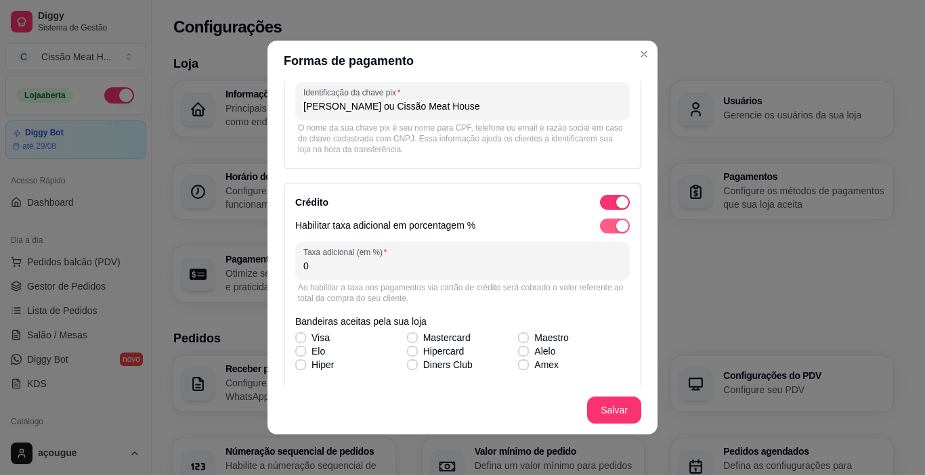
click at [600, 228] on span "button" at bounding box center [615, 226] width 30 height 15
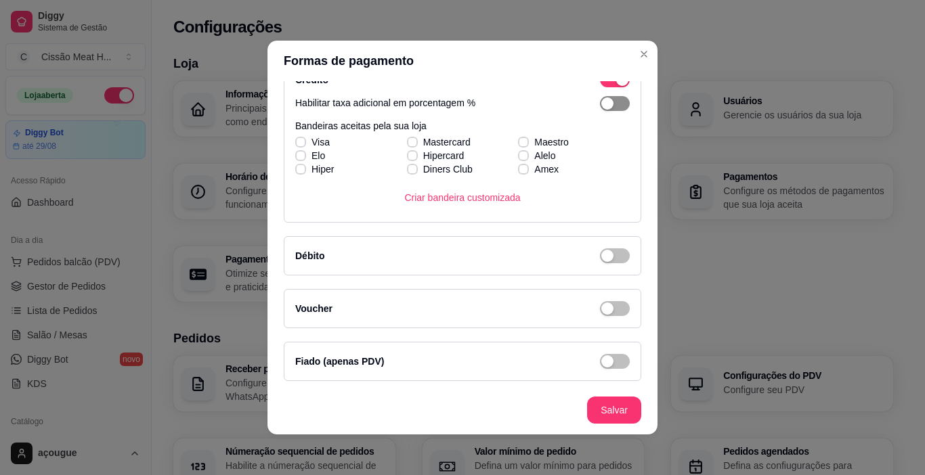
scroll to position [268, 0]
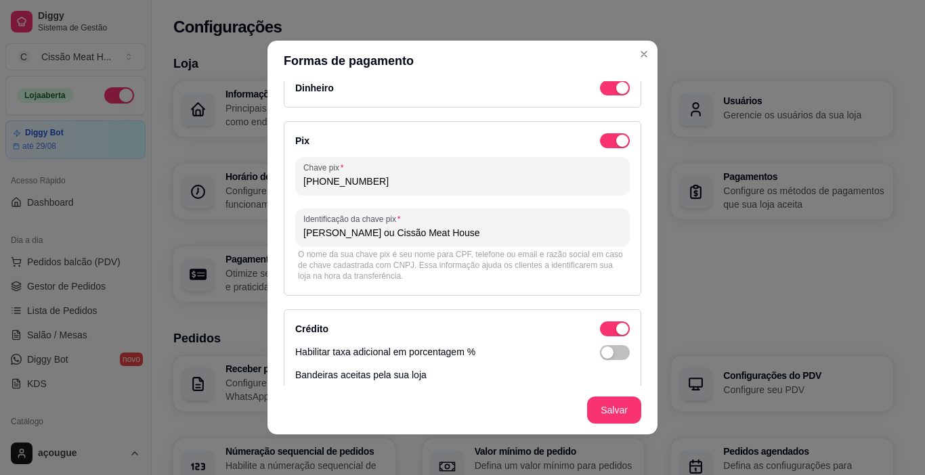
scroll to position [0, 0]
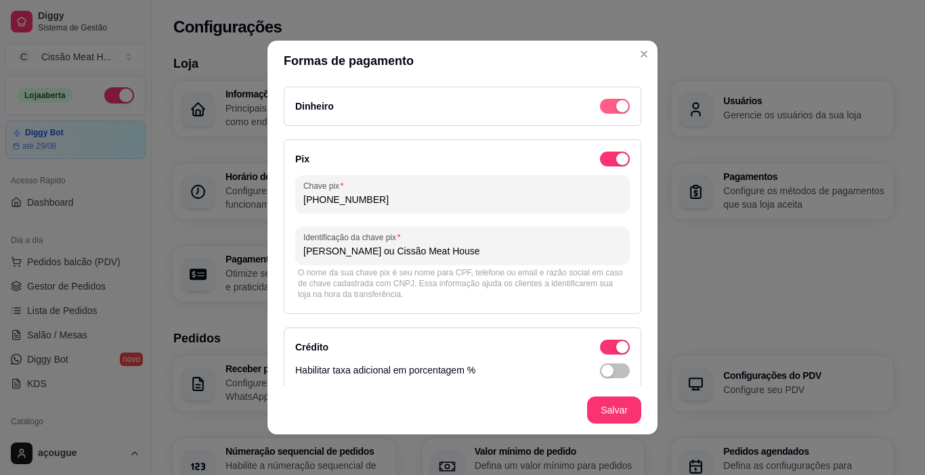
click at [600, 102] on span "button" at bounding box center [615, 106] width 30 height 15
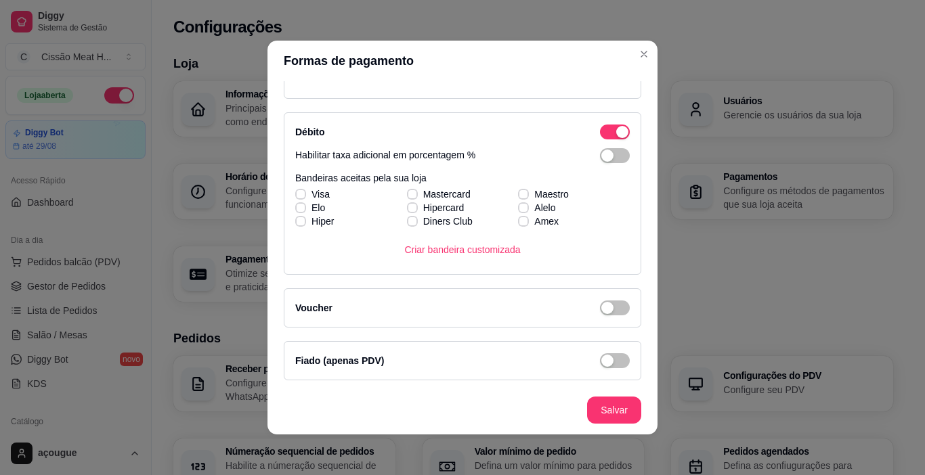
scroll to position [3, 0]
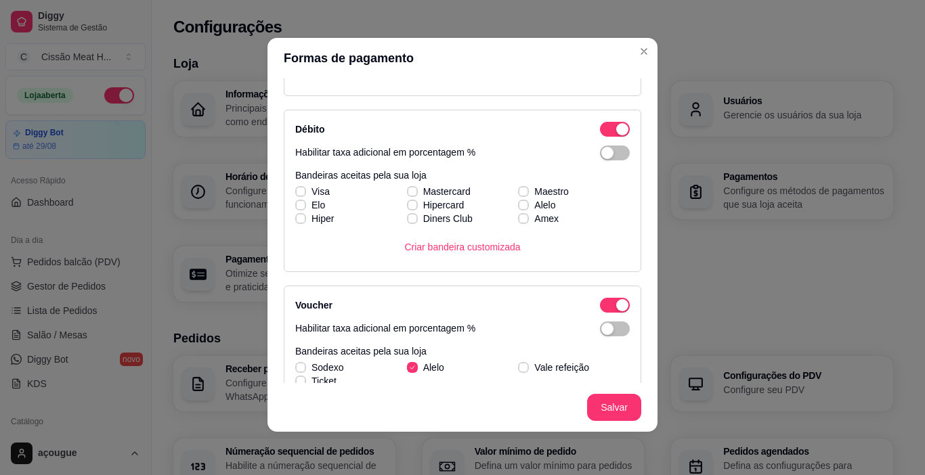
scroll to position [501, 0]
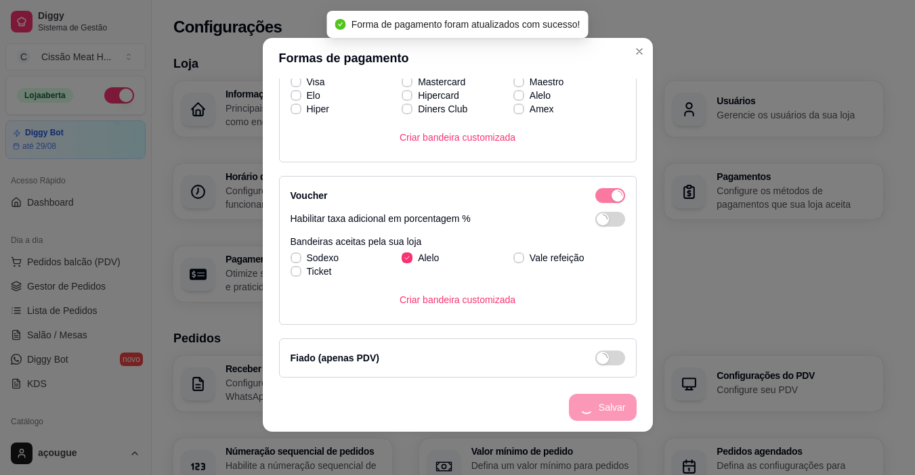
click at [400, 261] on div "Informações da loja Principais informações da sua loja como endereço, nome e ma…" at bounding box center [527, 191] width 709 height 221
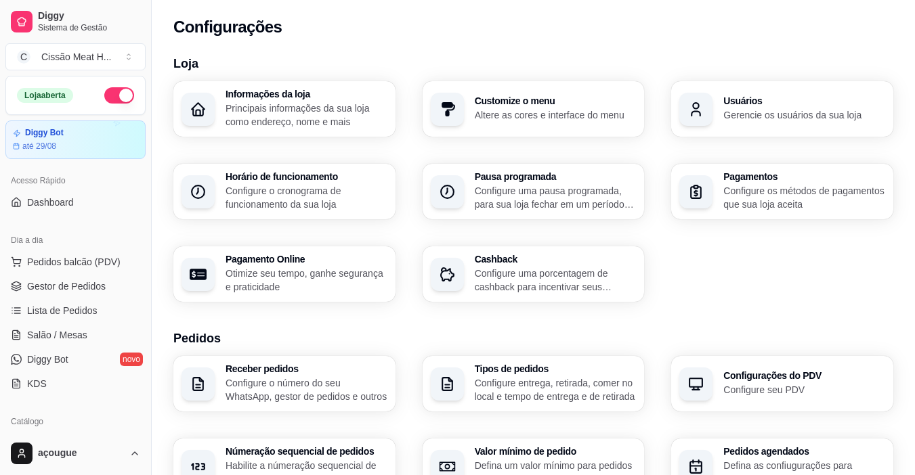
click at [749, 202] on p "Configure os métodos de pagamentos que sua loja aceita" at bounding box center [804, 197] width 162 height 27
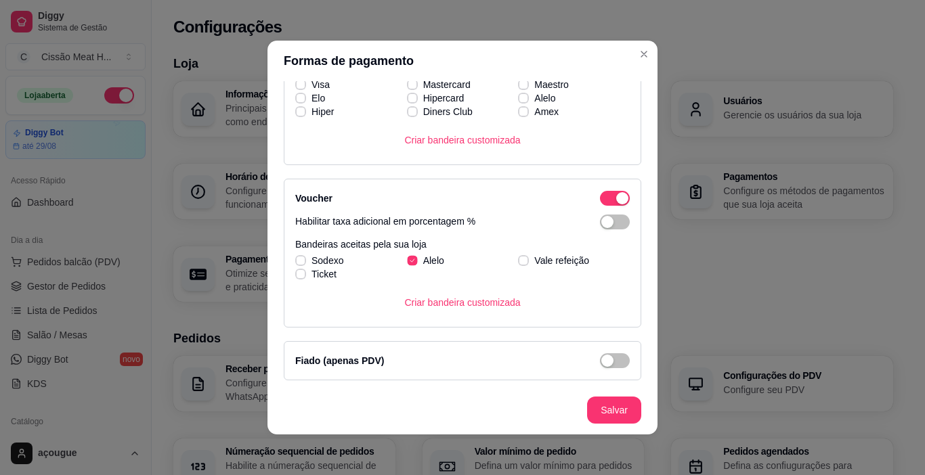
click at [408, 261] on icon at bounding box center [411, 260] width 7 height 5
click at [406, 263] on input "Alelo" at bounding box center [410, 267] width 9 height 9
checkbox input "false"
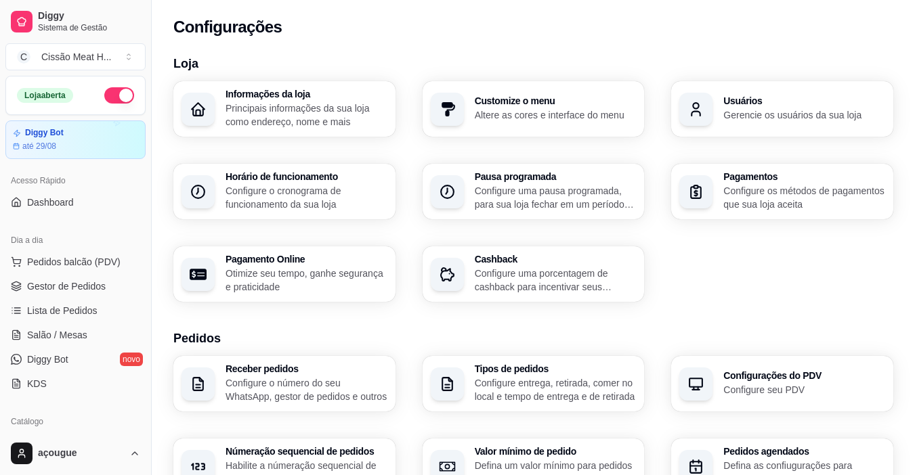
scroll to position [135, 0]
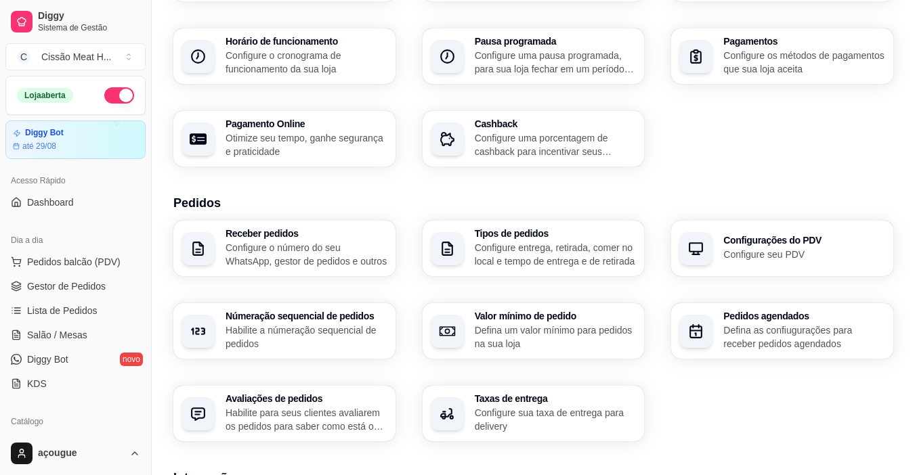
click at [481, 405] on div "Taxas de entrega Configure sua taxa de entrega para delivery" at bounding box center [556, 413] width 162 height 39
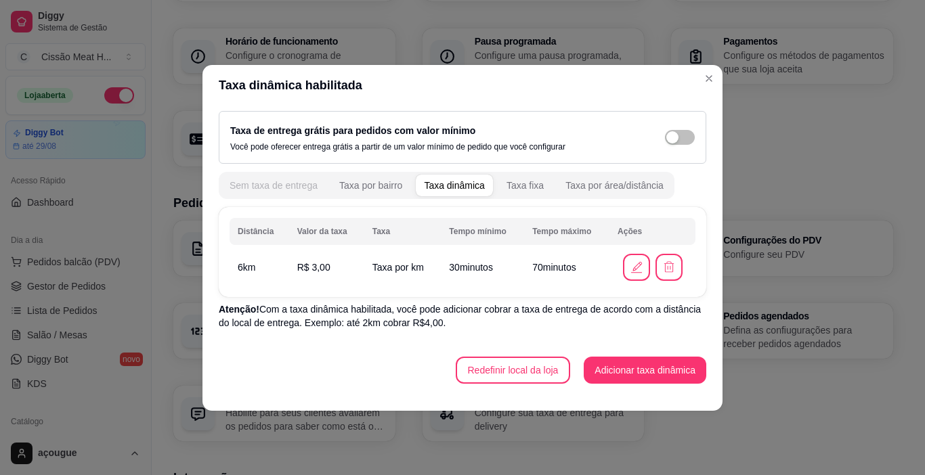
click at [272, 188] on div "Sem taxa de entrega" at bounding box center [273, 186] width 88 height 14
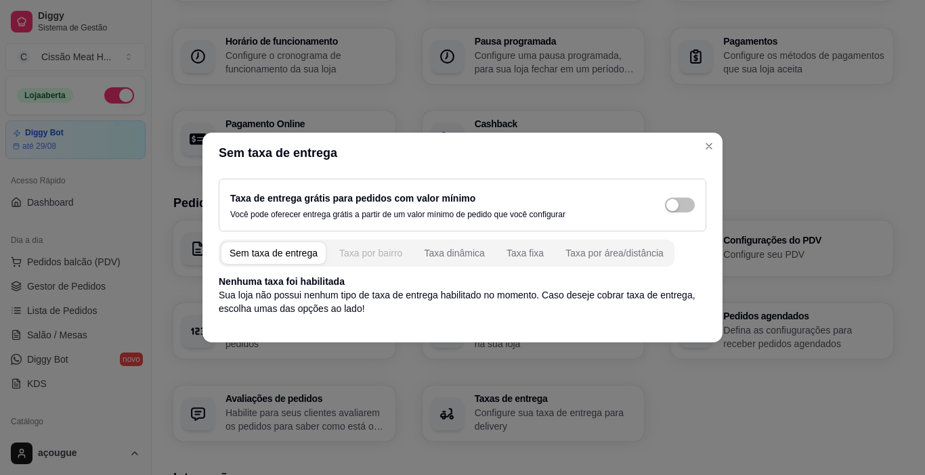
click at [382, 254] on div "Taxa por bairro" at bounding box center [370, 253] width 63 height 14
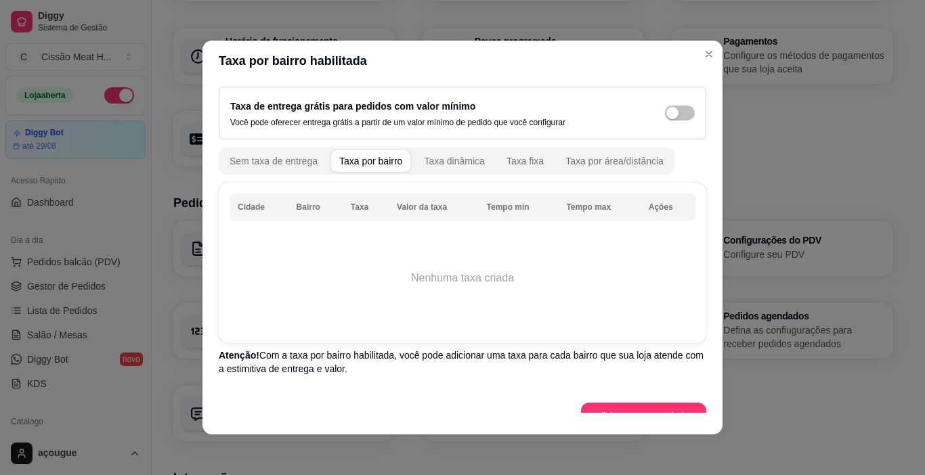
click at [254, 208] on th "Cidade" at bounding box center [258, 207] width 59 height 27
click at [261, 164] on div "Sem taxa de entrega" at bounding box center [273, 161] width 88 height 14
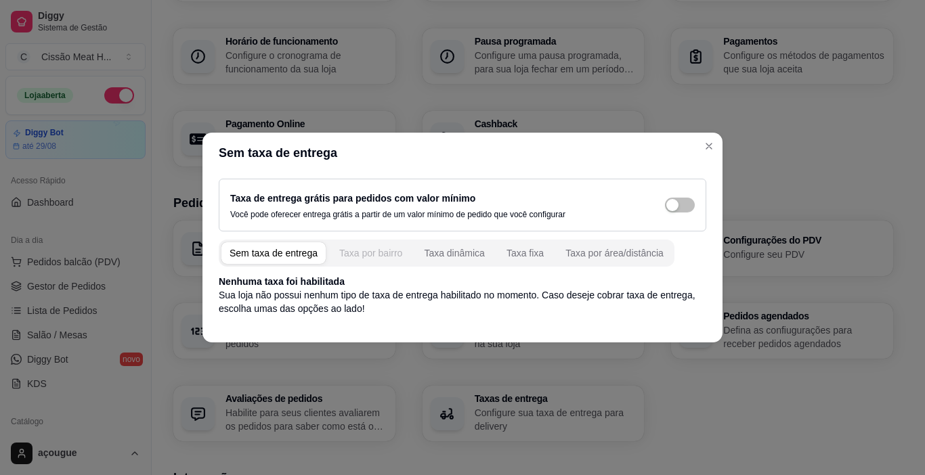
click at [383, 256] on div "Taxa por bairro" at bounding box center [370, 253] width 63 height 14
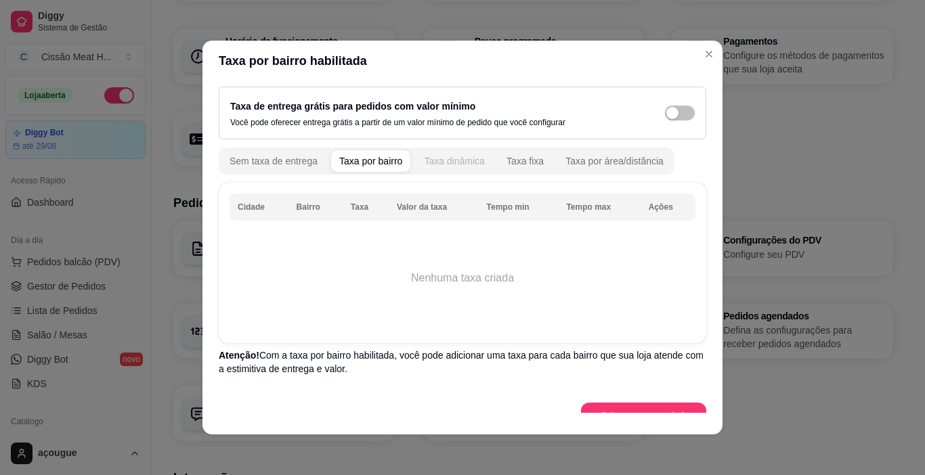
click at [443, 153] on button "Taxa dinâmica" at bounding box center [454, 161] width 77 height 22
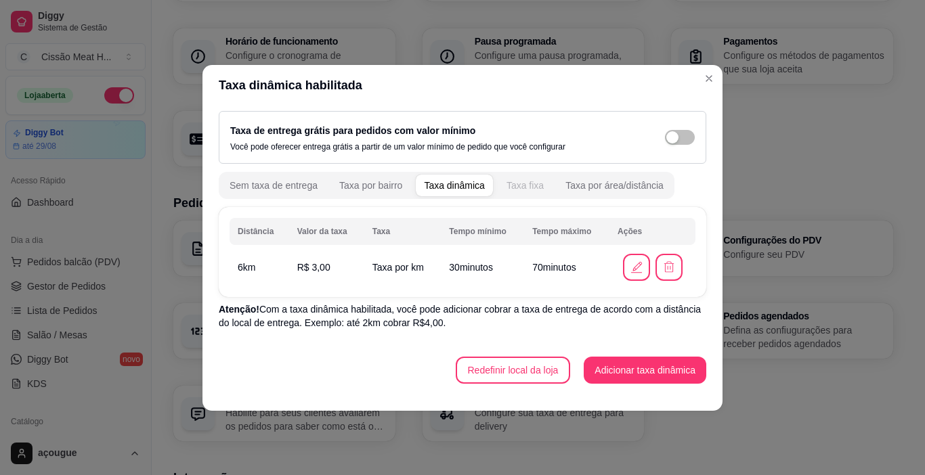
click at [527, 186] on div "Taxa fixa" at bounding box center [524, 186] width 37 height 14
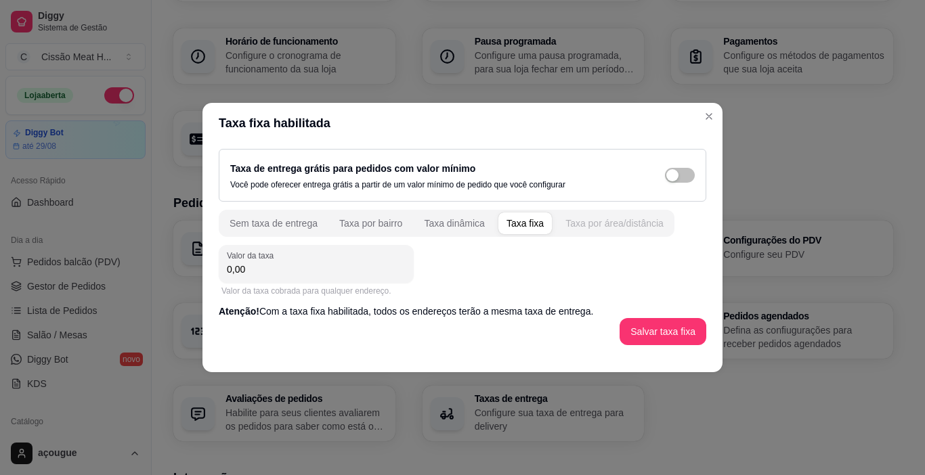
click at [571, 221] on div "Taxa por área/distância" at bounding box center [614, 224] width 98 height 14
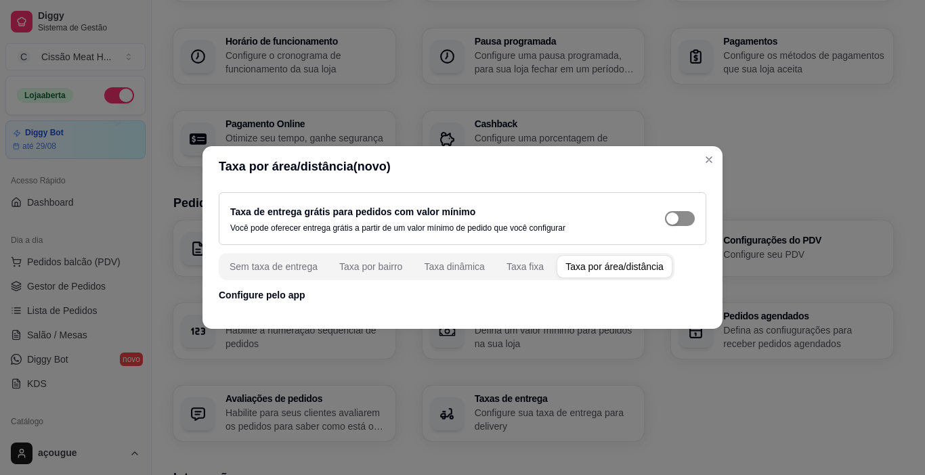
click at [672, 216] on div "button" at bounding box center [672, 219] width 12 height 12
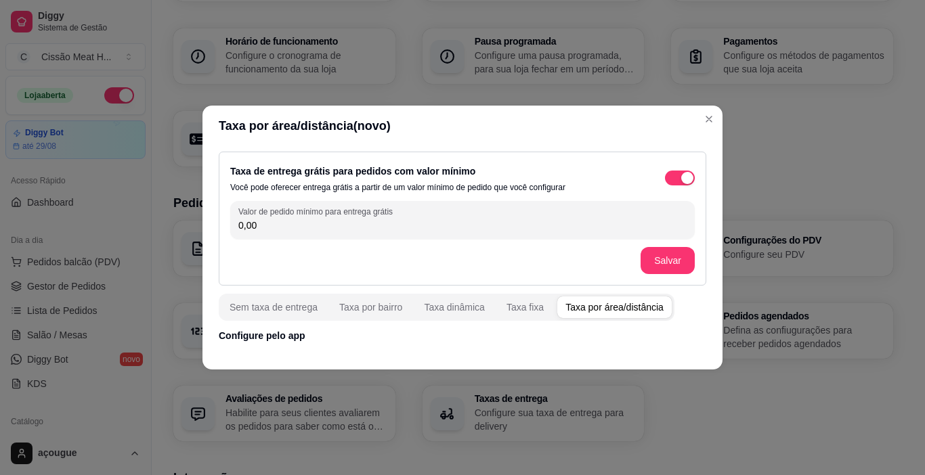
click at [324, 227] on input "0,00" at bounding box center [462, 226] width 448 height 14
click at [649, 257] on button "Salvar" at bounding box center [667, 261] width 53 height 26
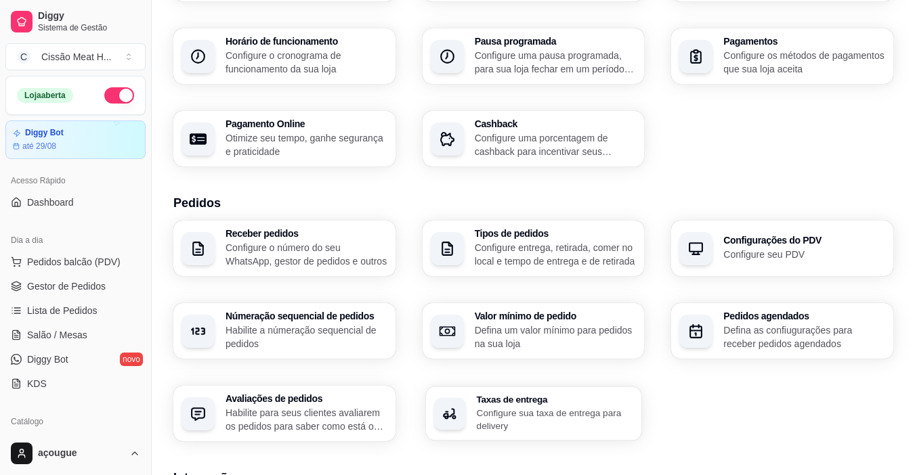
click at [548, 414] on p "Configure sua taxa de entrega para delivery" at bounding box center [554, 419] width 157 height 26
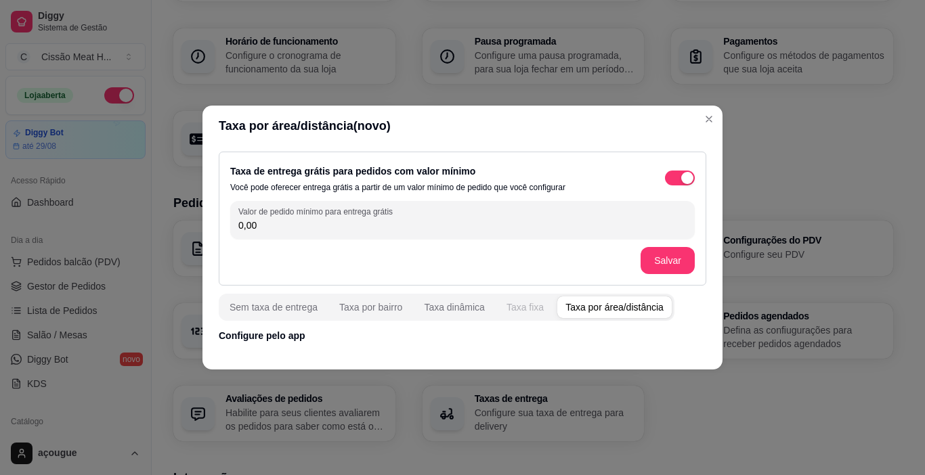
click at [525, 310] on div "Taxa fixa" at bounding box center [524, 308] width 37 height 14
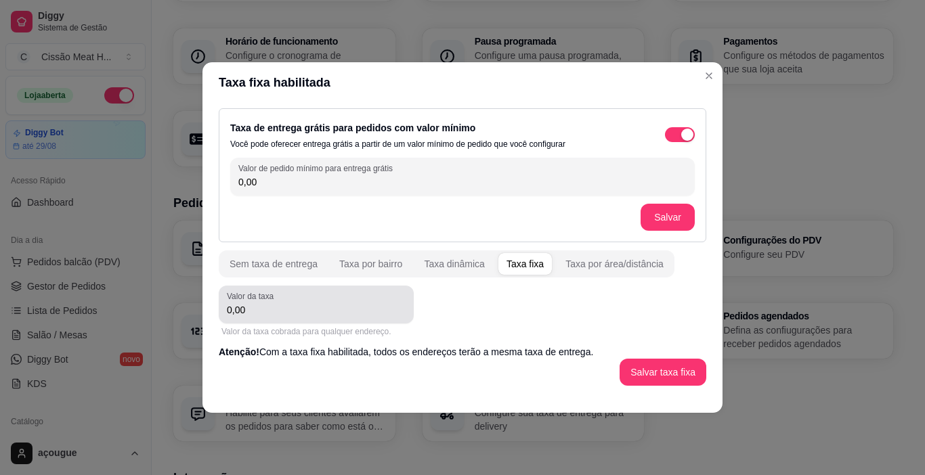
click at [255, 320] on div "Valor da taxa 0,00" at bounding box center [316, 305] width 195 height 38
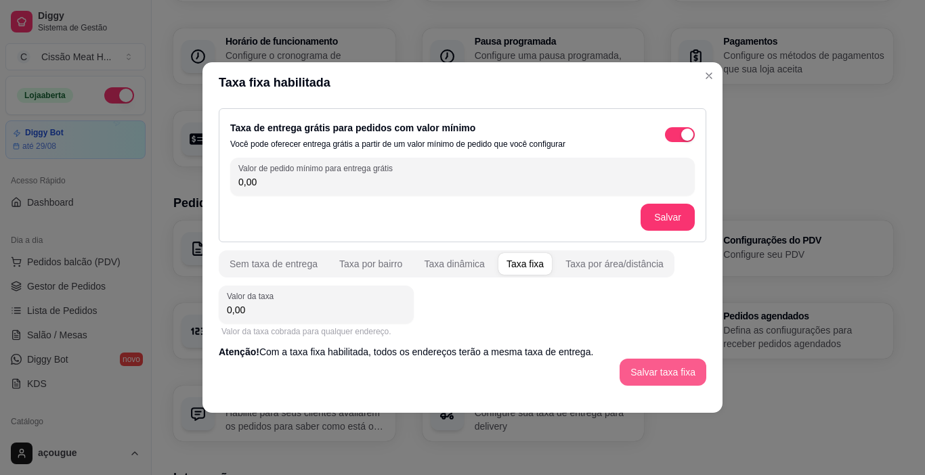
click at [655, 380] on button "Salvar taxa fixa" at bounding box center [662, 372] width 87 height 27
